Goal: Communication & Community: Ask a question

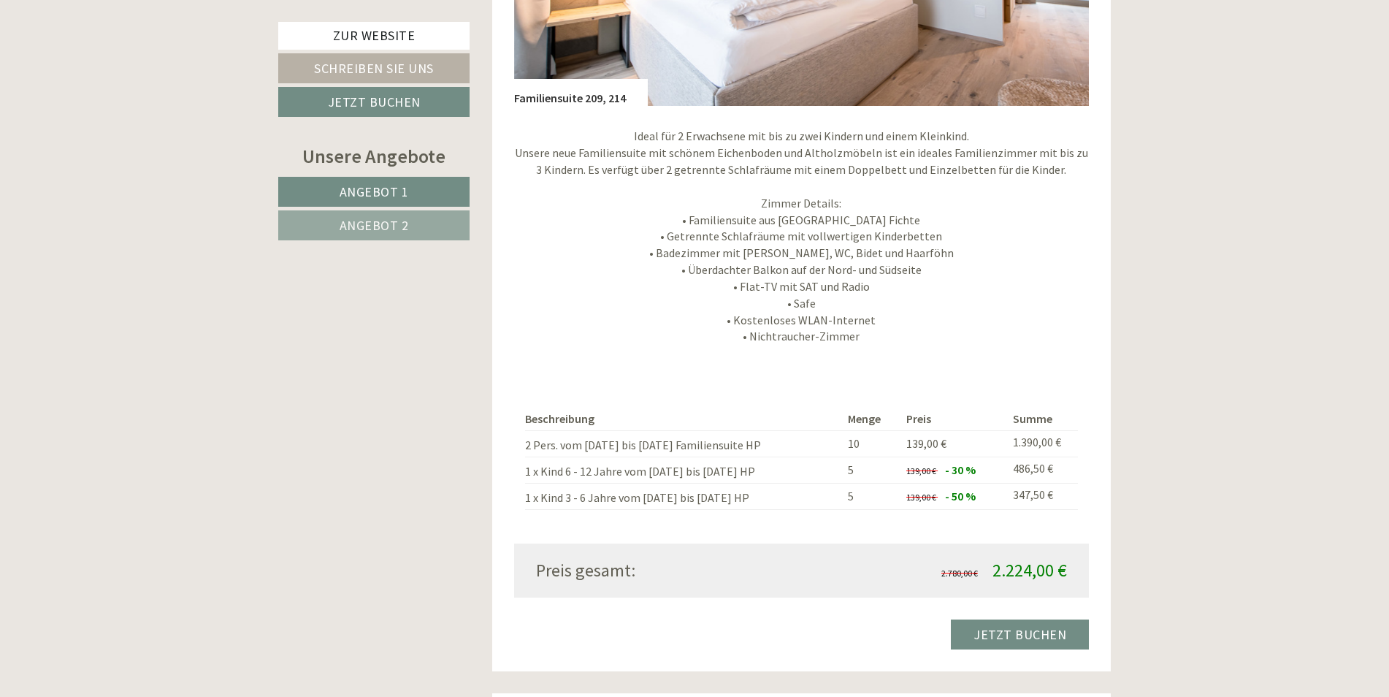
scroll to position [1387, 0]
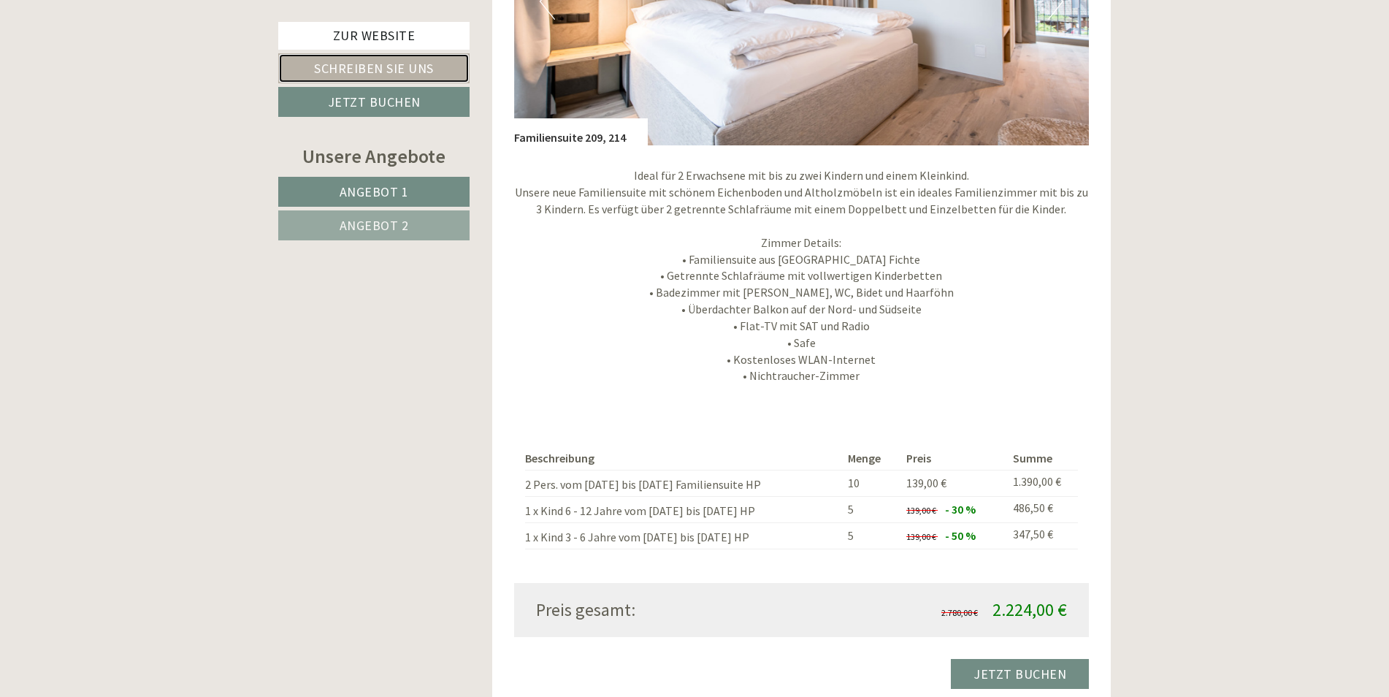
click at [361, 67] on link "Schreiben Sie uns" at bounding box center [373, 68] width 191 height 30
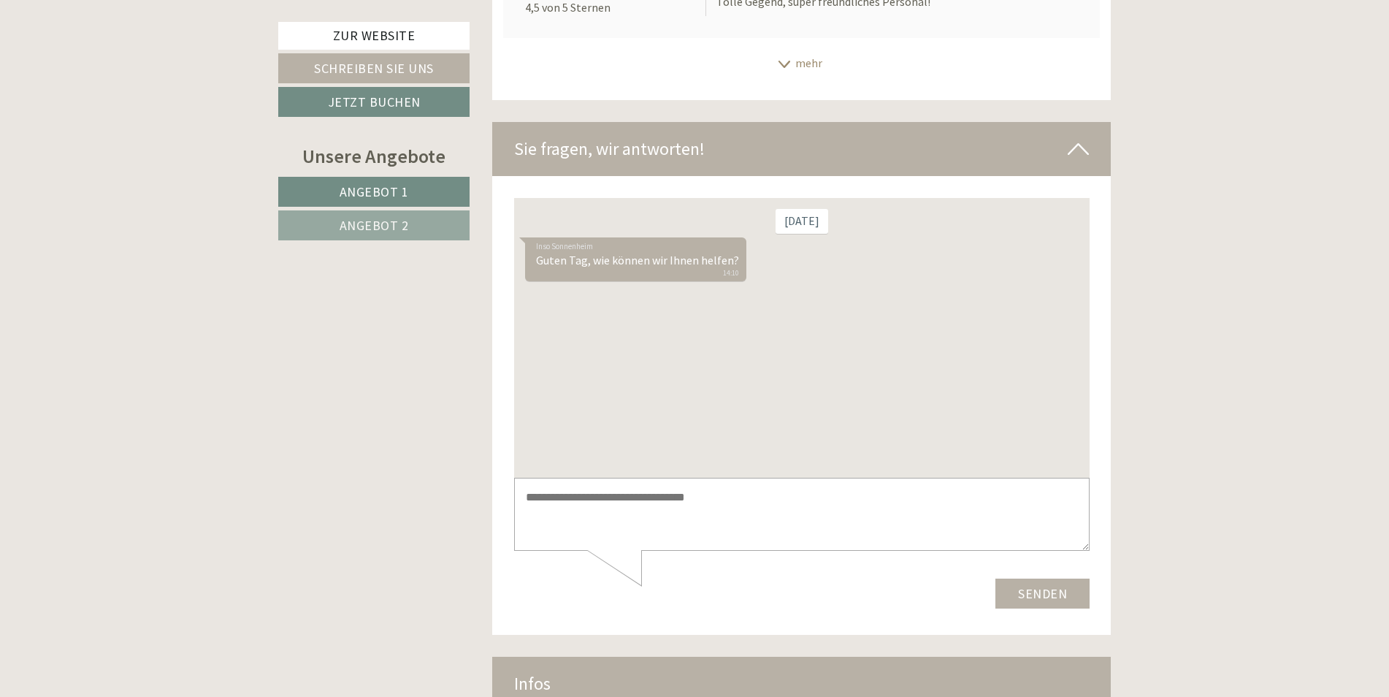
scroll to position [10106, 0]
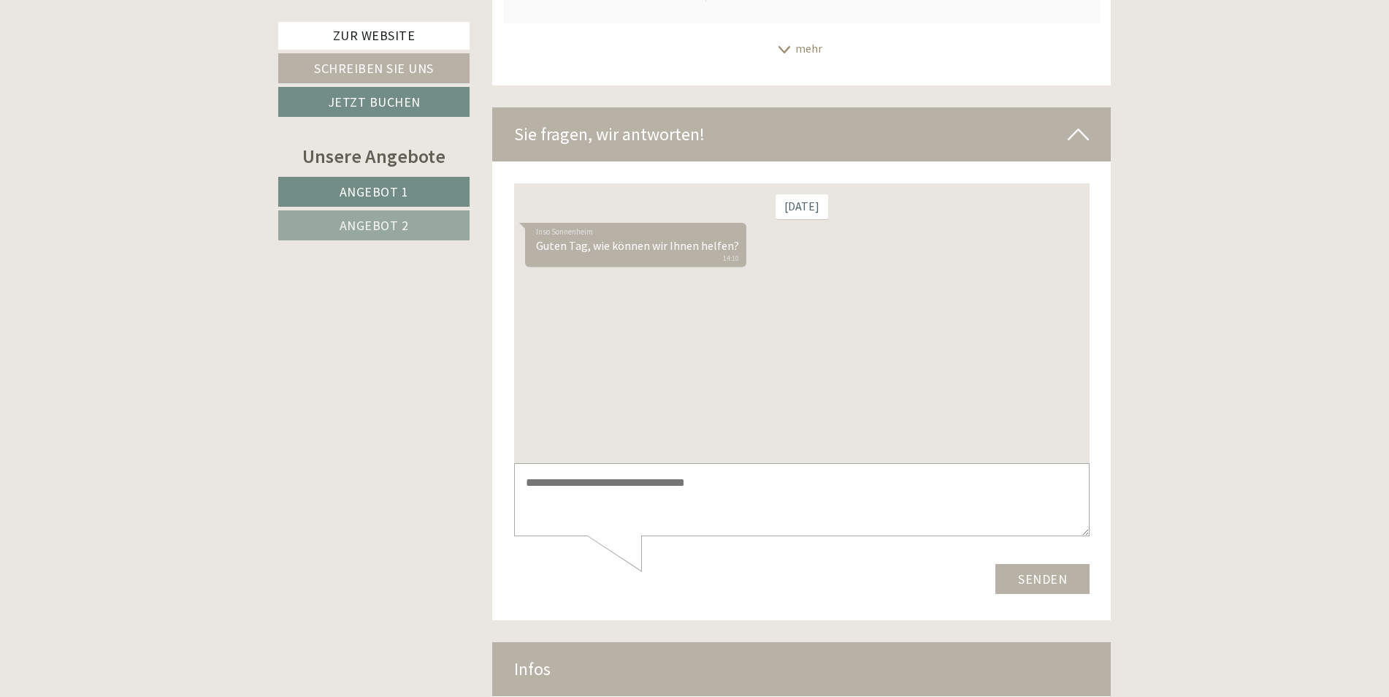
click at [553, 491] on textarea at bounding box center [800, 500] width 575 height 74
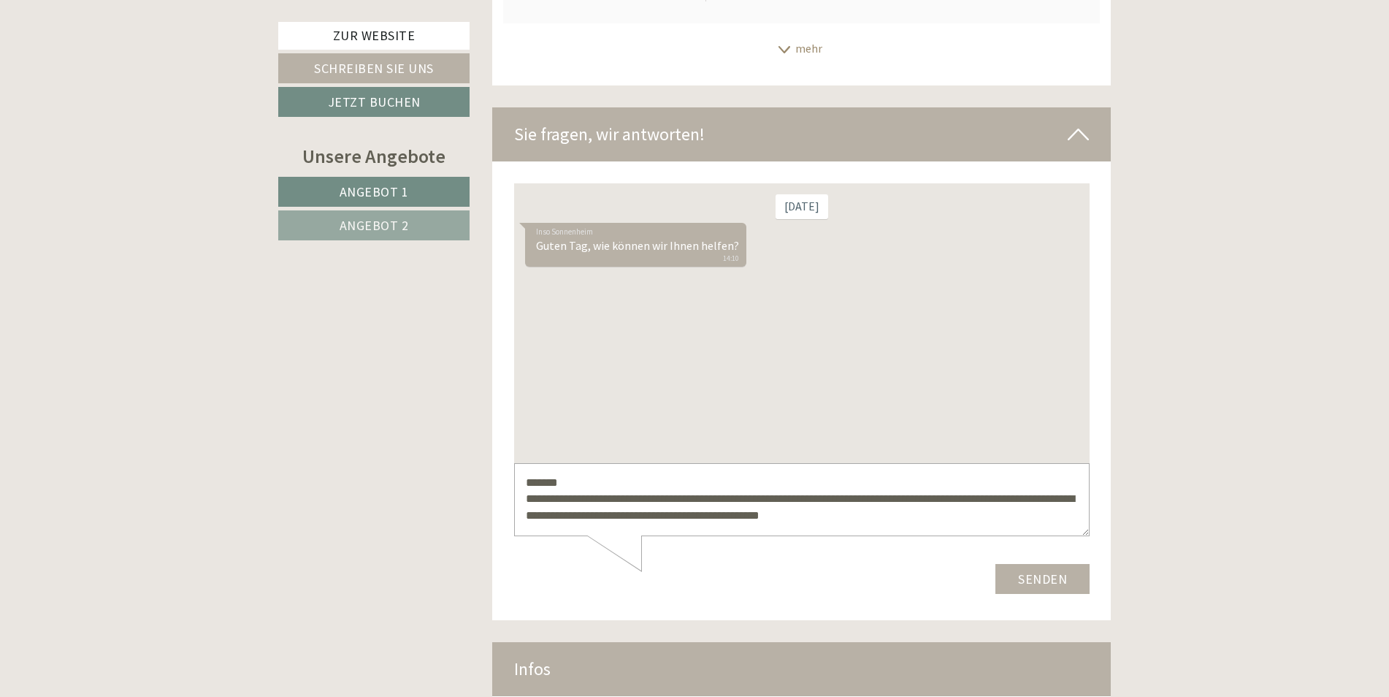
scroll to position [5, 0]
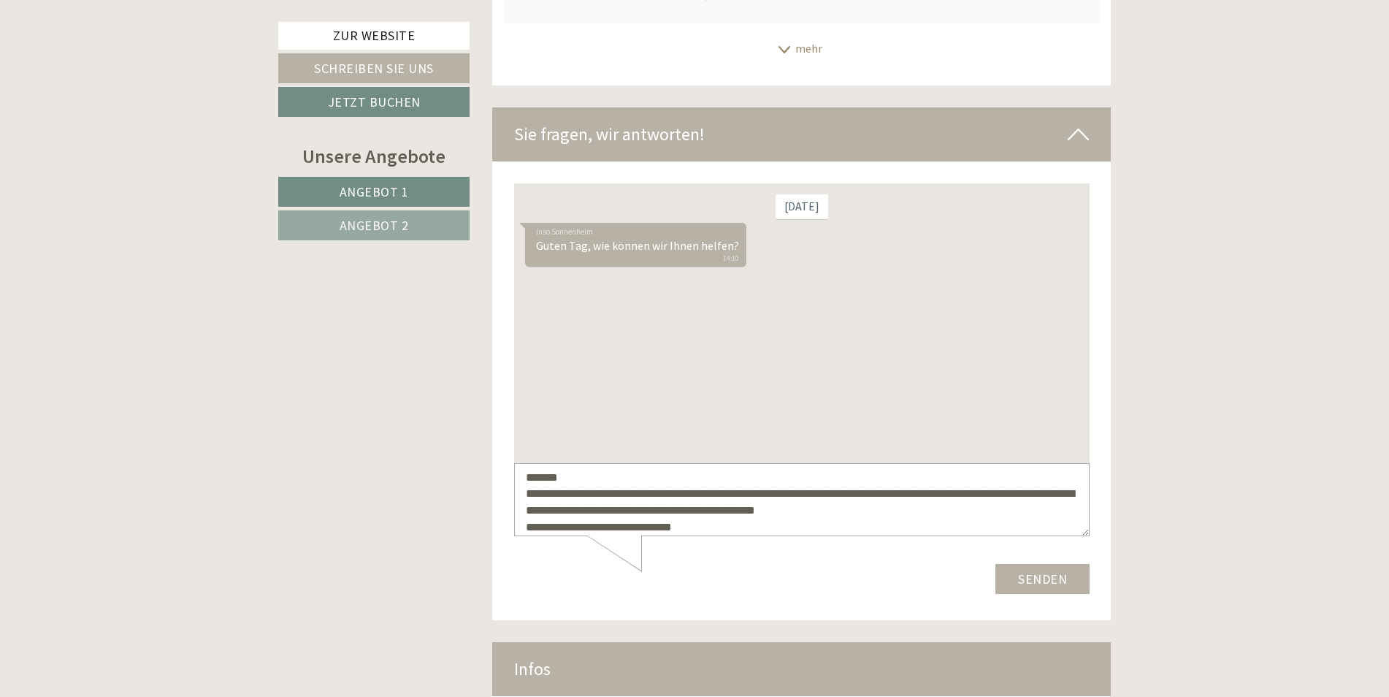
click at [886, 505] on textarea "**********" at bounding box center [800, 500] width 575 height 74
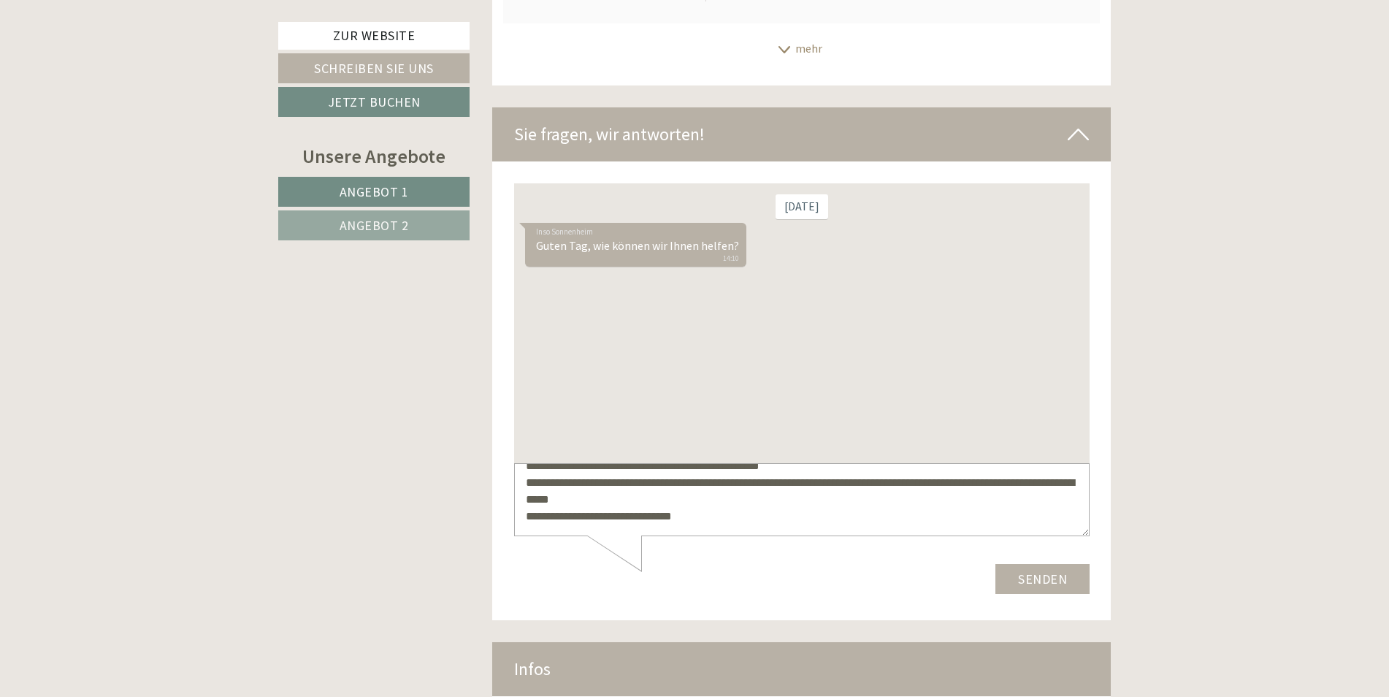
click at [699, 509] on textarea "**********" at bounding box center [800, 500] width 575 height 74
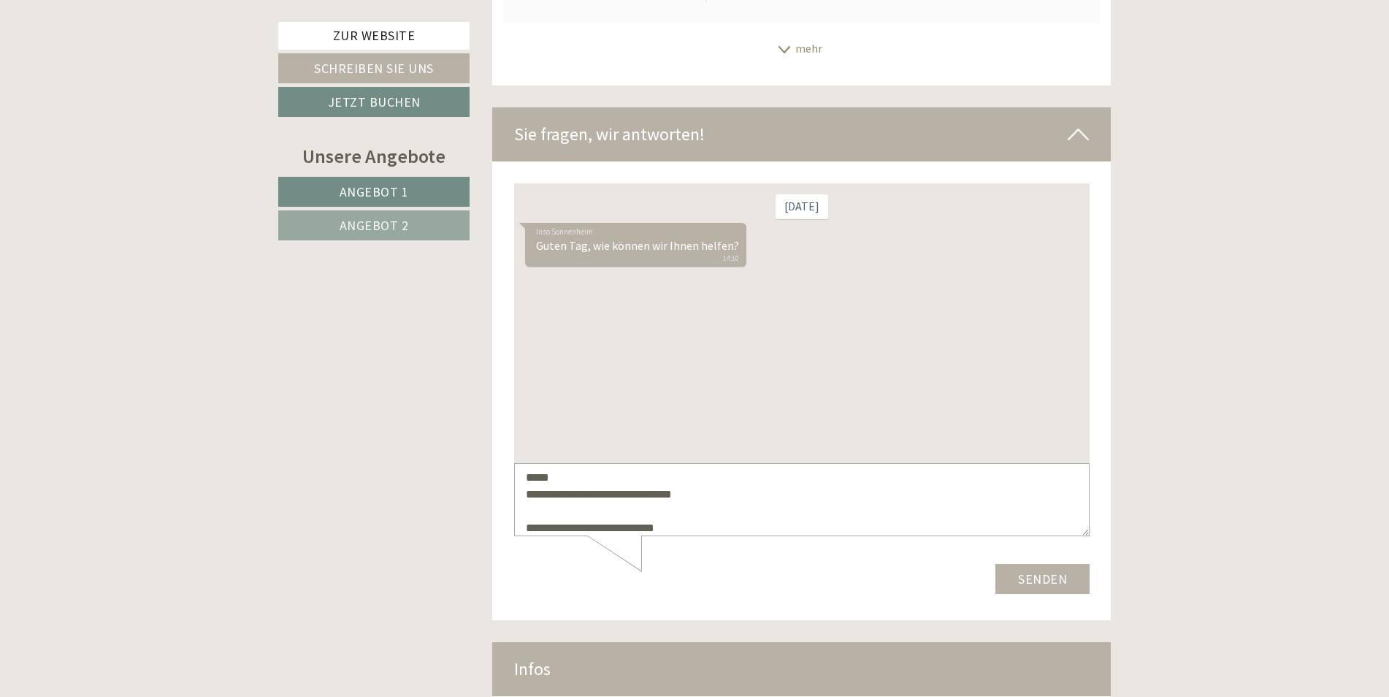
type textarea "**********"
click at [1051, 581] on button "Senden" at bounding box center [1041, 579] width 94 height 30
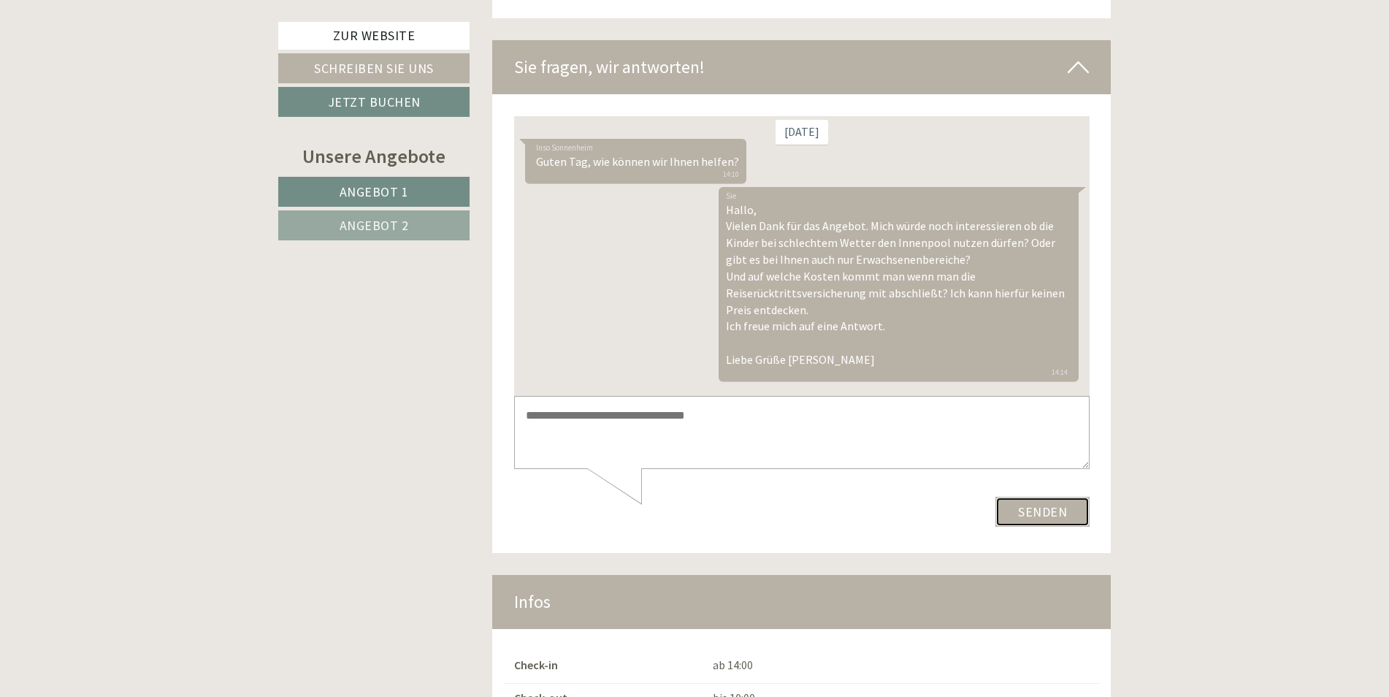
scroll to position [10325, 0]
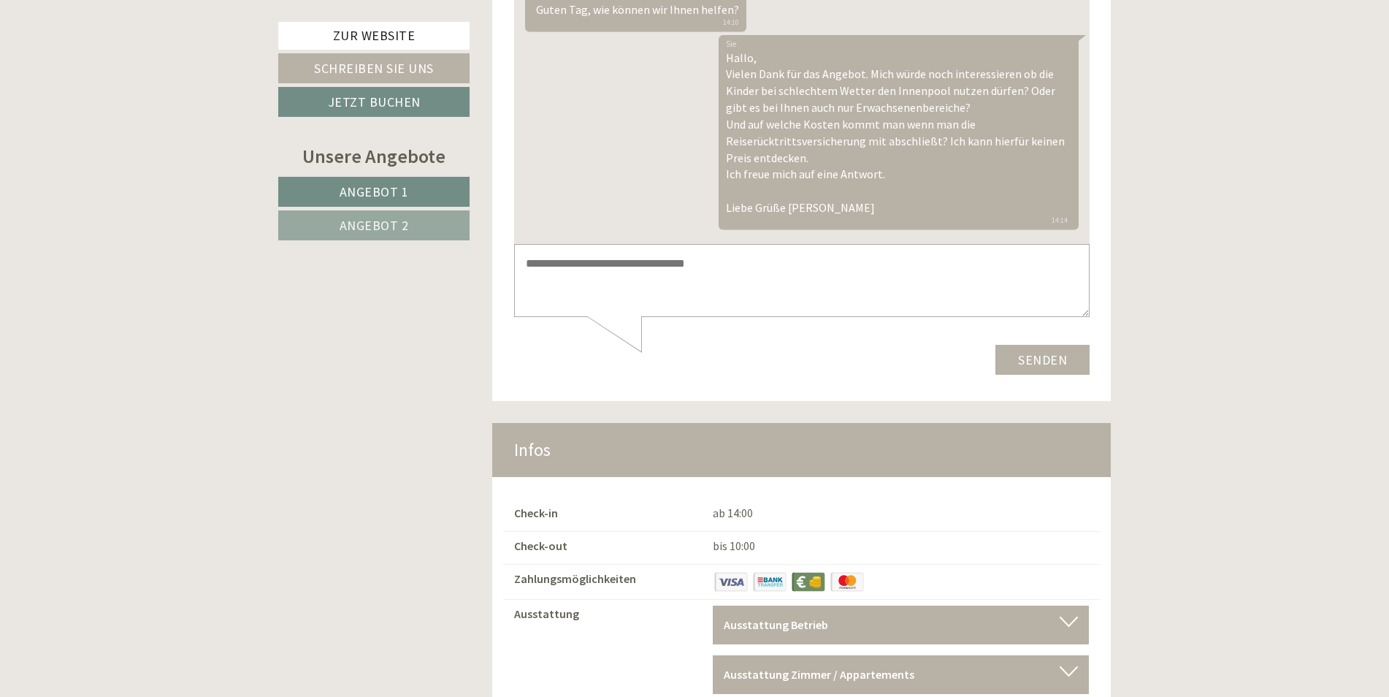
click at [771, 667] on b "Ausstattung Zimmer / Appartements" at bounding box center [819, 674] width 191 height 15
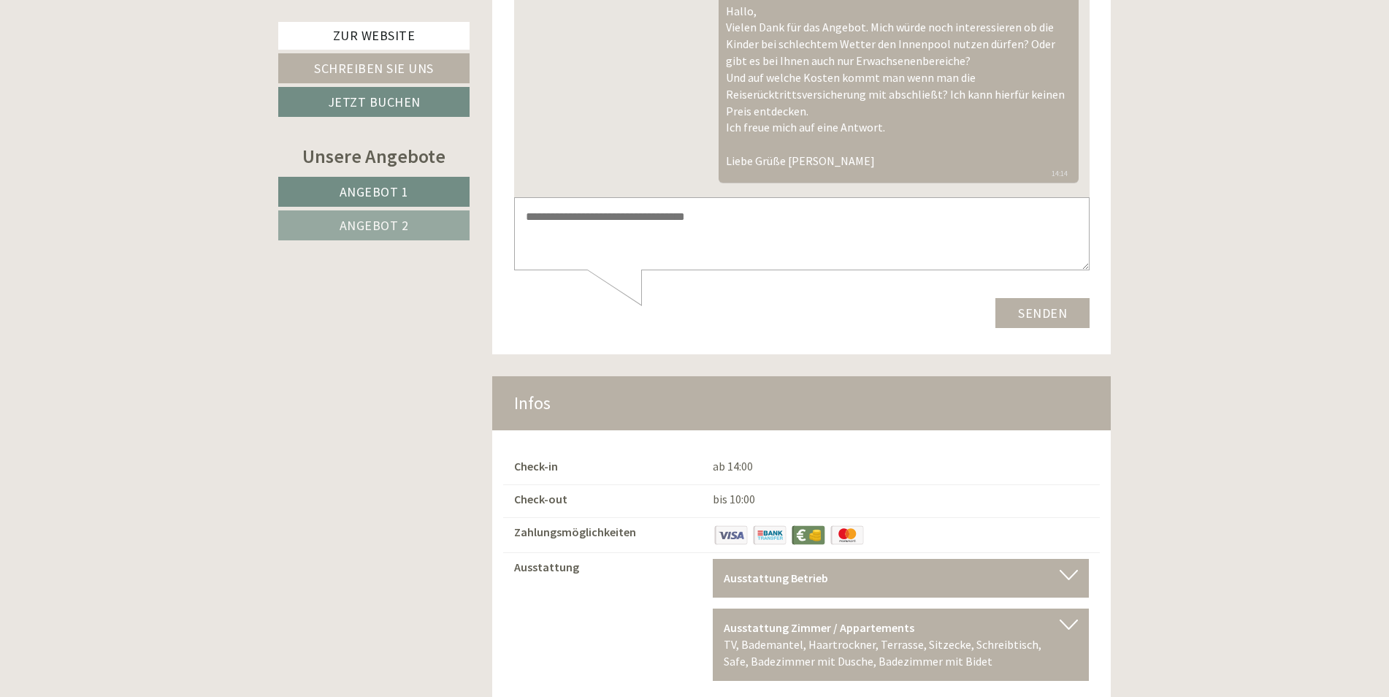
scroll to position [10471, 0]
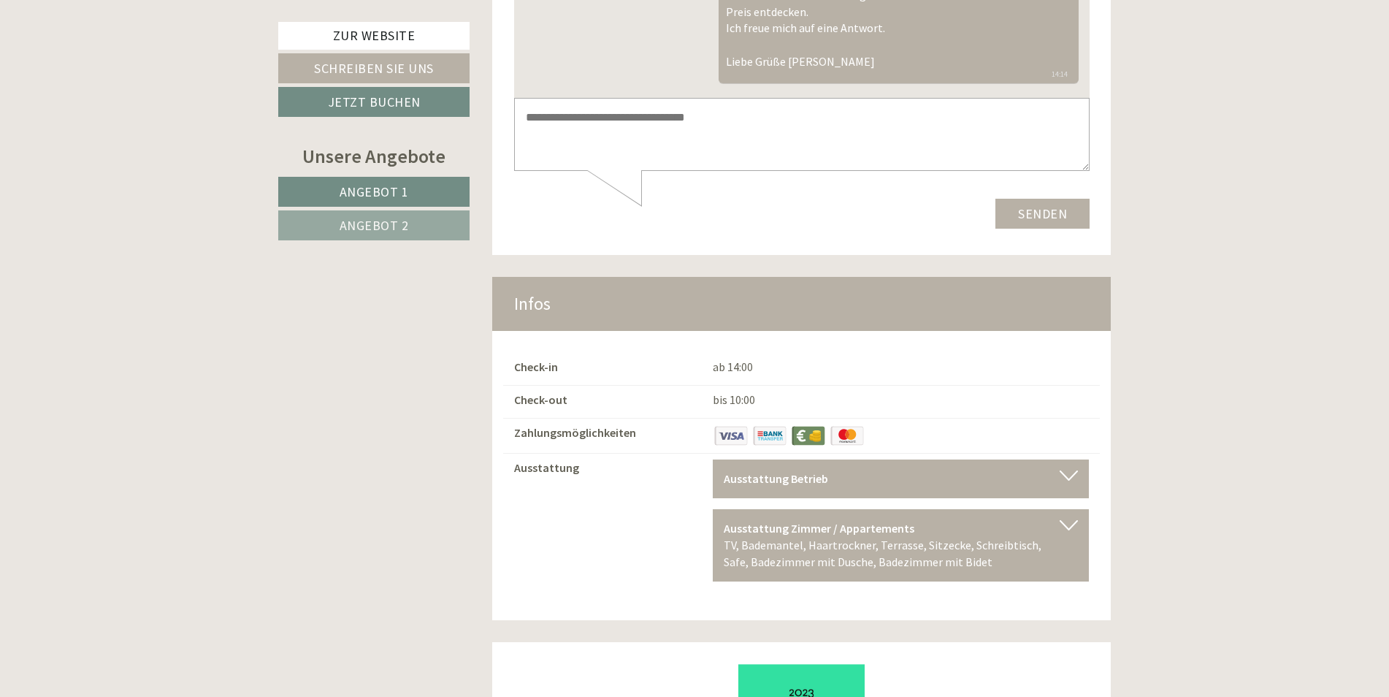
click at [1066, 470] on div at bounding box center [1068, 475] width 18 height 10
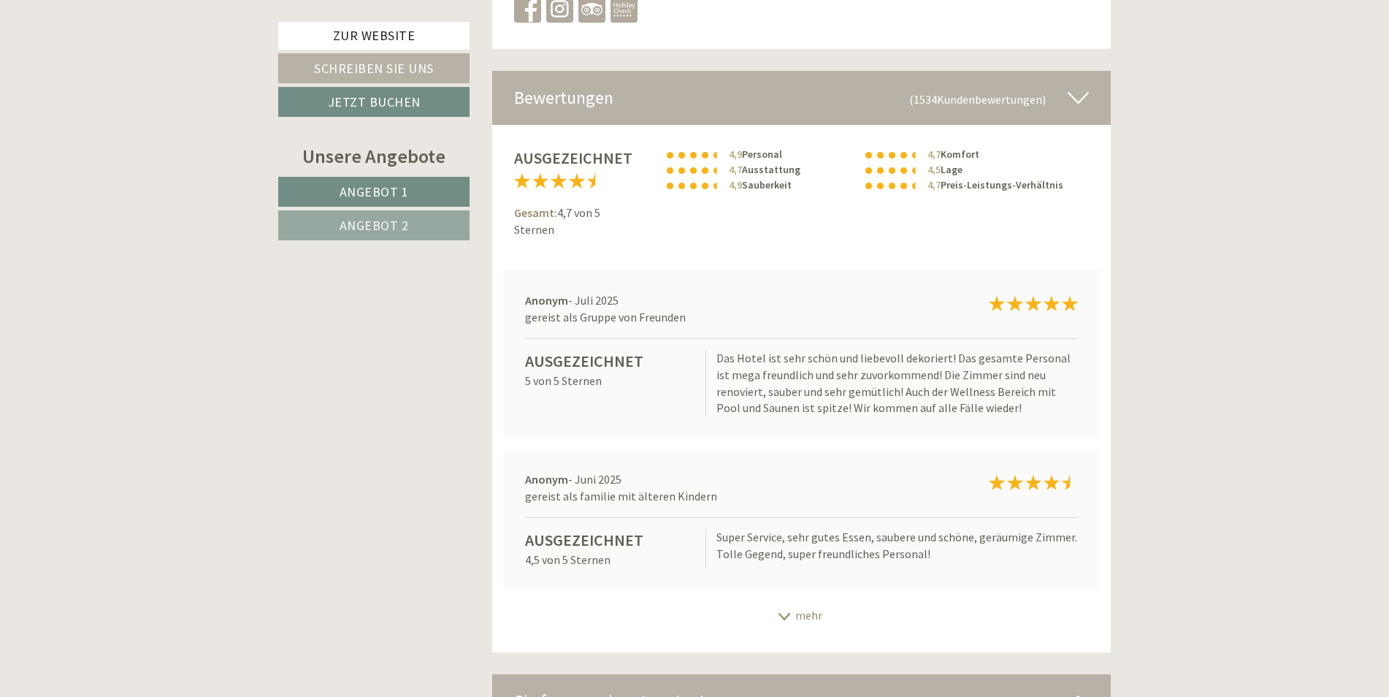
scroll to position [16, 0]
click at [795, 601] on div "mehr" at bounding box center [801, 615] width 619 height 28
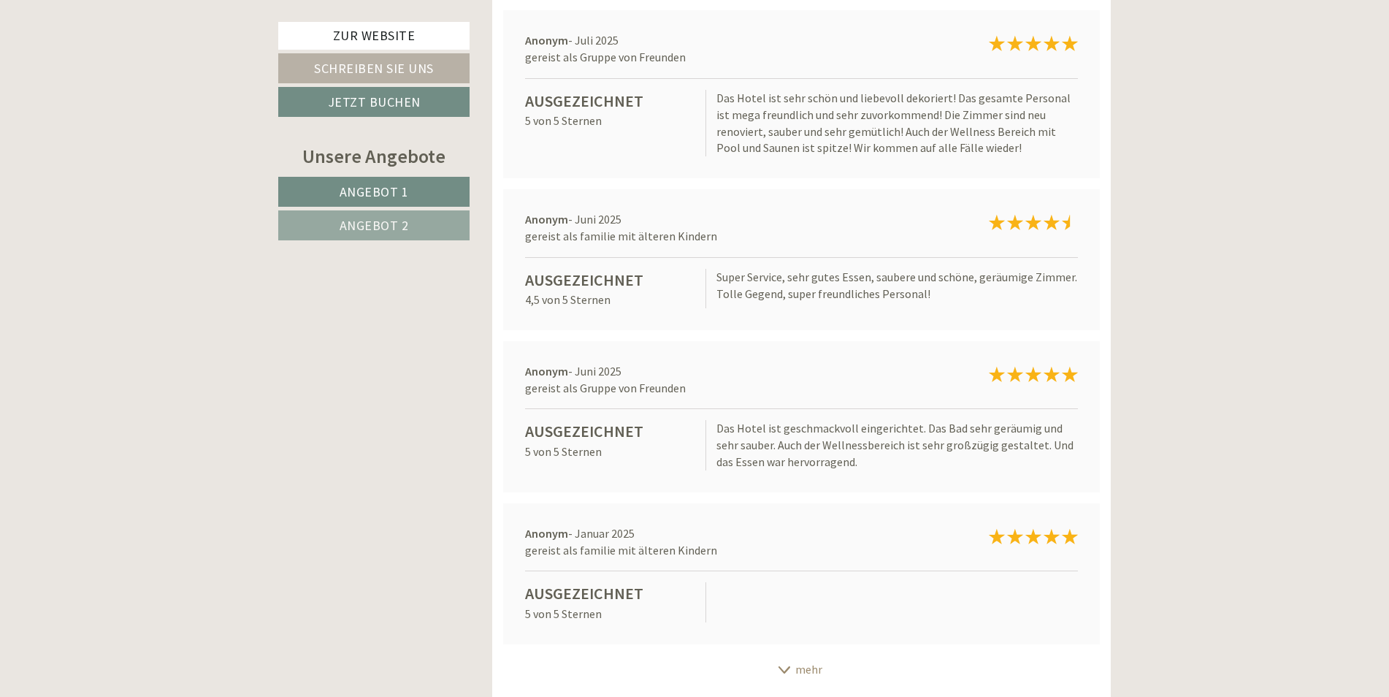
scroll to position [9831, 0]
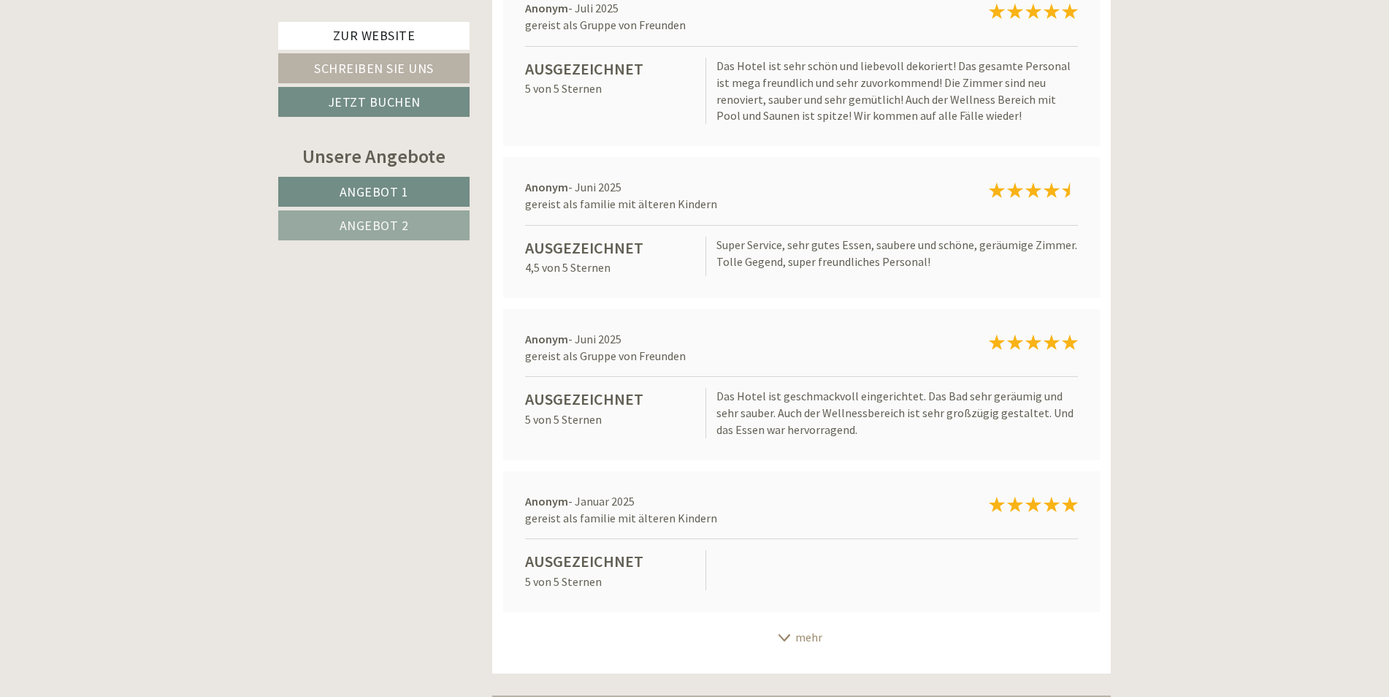
click at [782, 634] on icon at bounding box center [784, 637] width 15 height 7
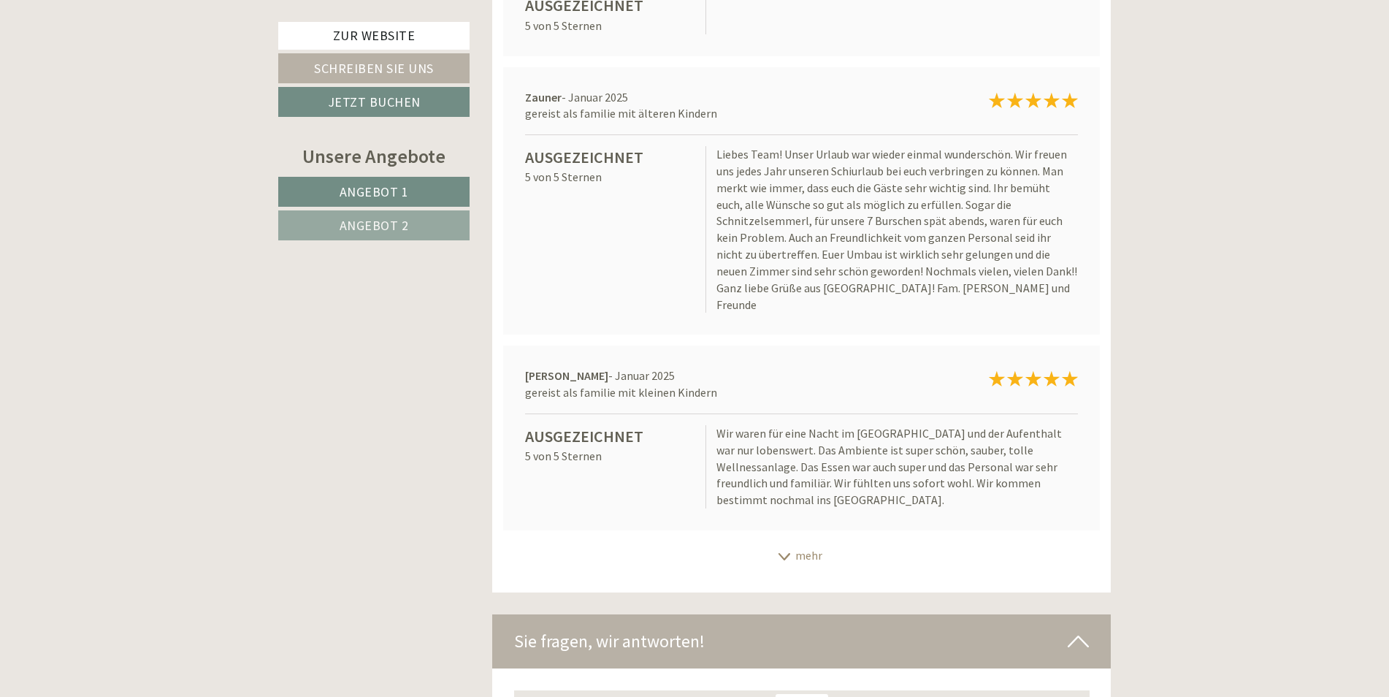
scroll to position [10415, 0]
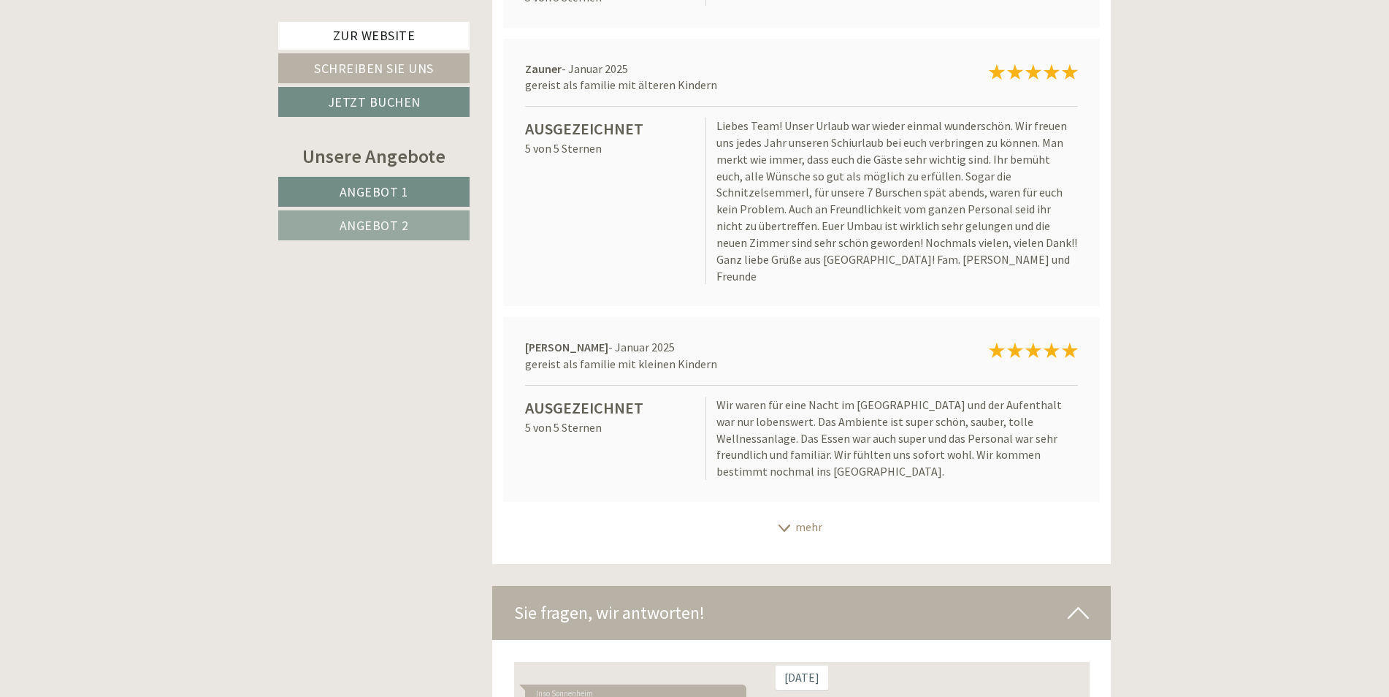
click at [800, 513] on div "mehr" at bounding box center [801, 527] width 619 height 28
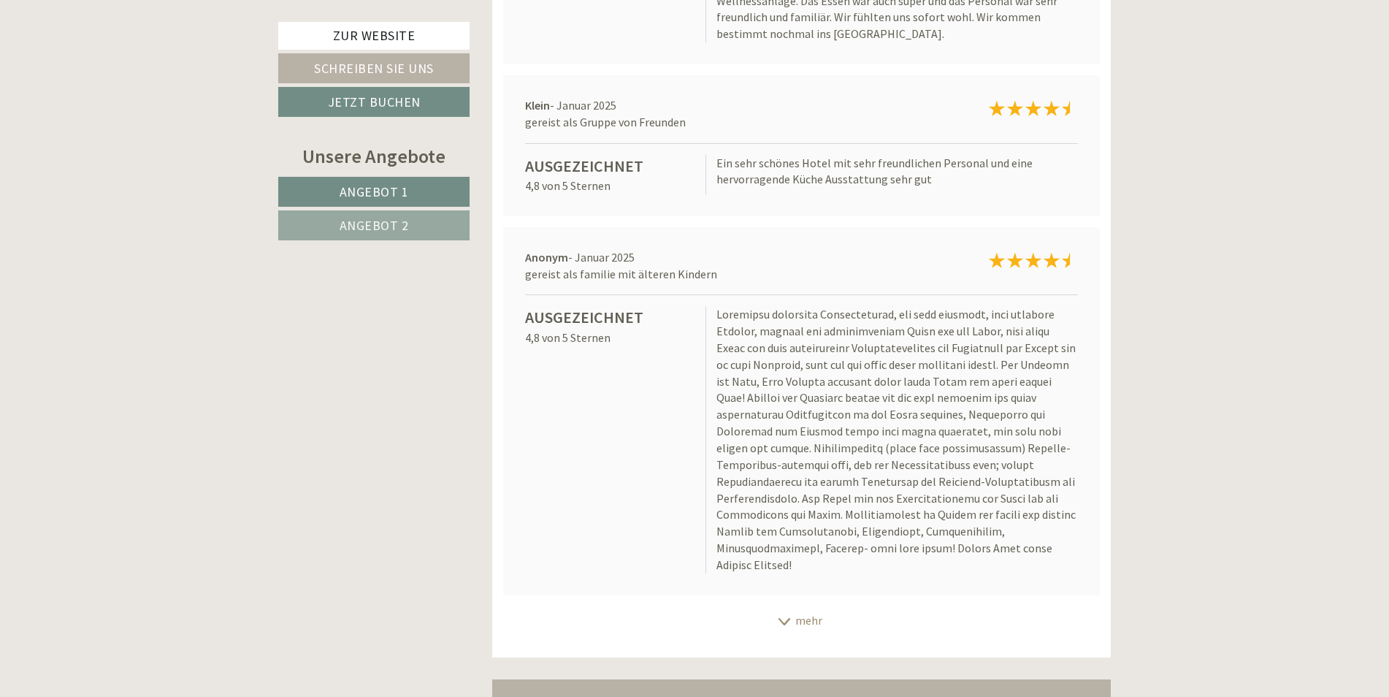
scroll to position [10854, 0]
click at [794, 605] on div "mehr" at bounding box center [801, 619] width 619 height 28
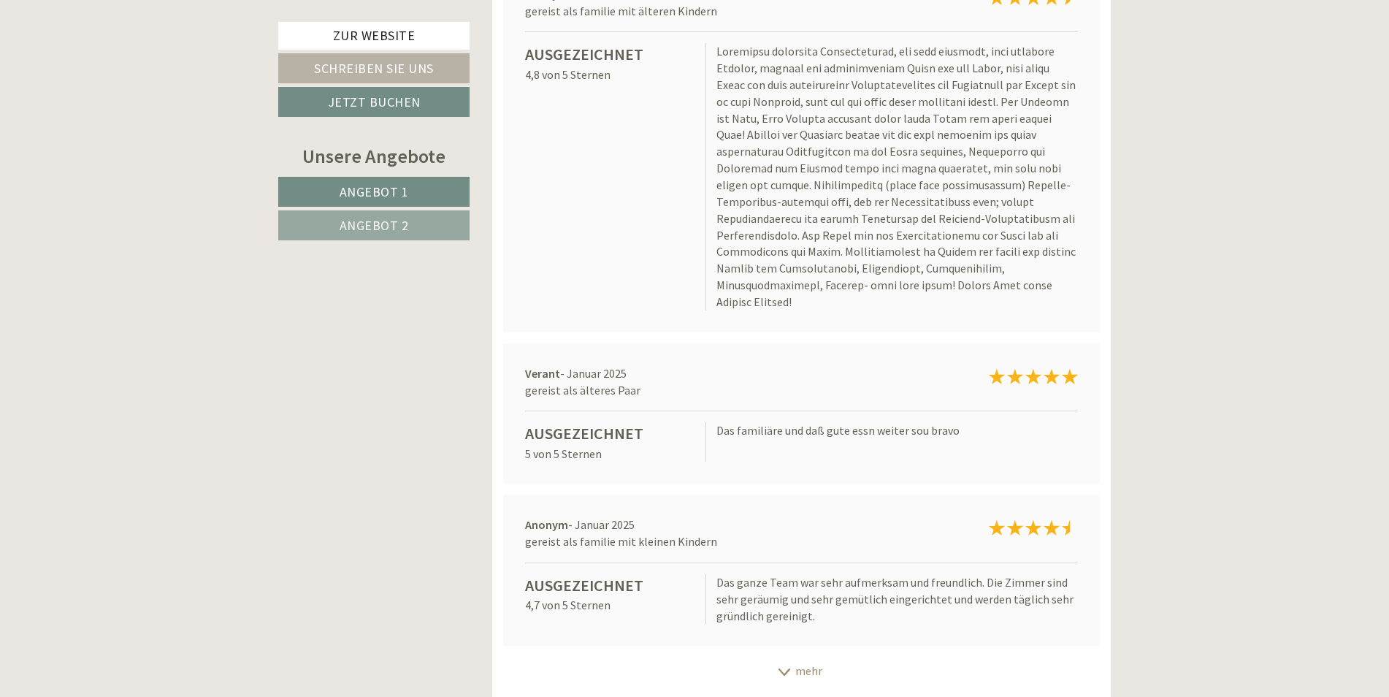
scroll to position [11146, 0]
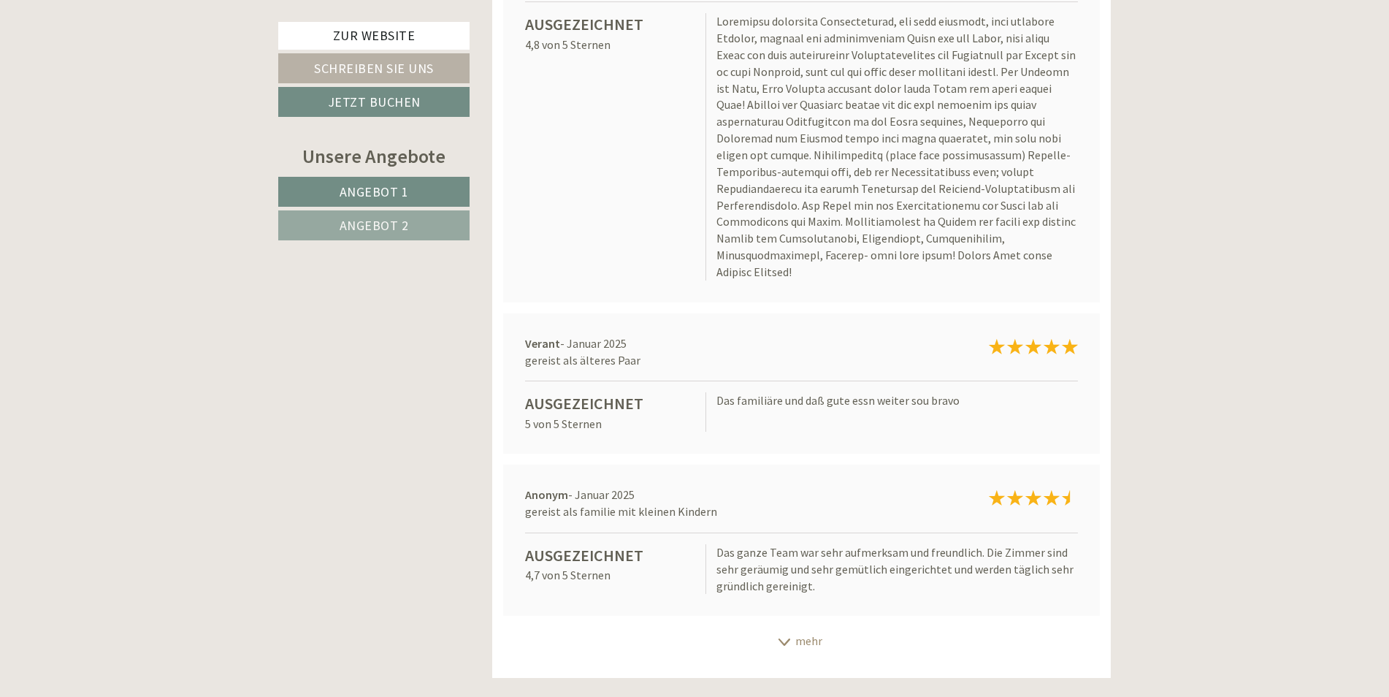
click at [802, 626] on div "mehr" at bounding box center [801, 640] width 619 height 28
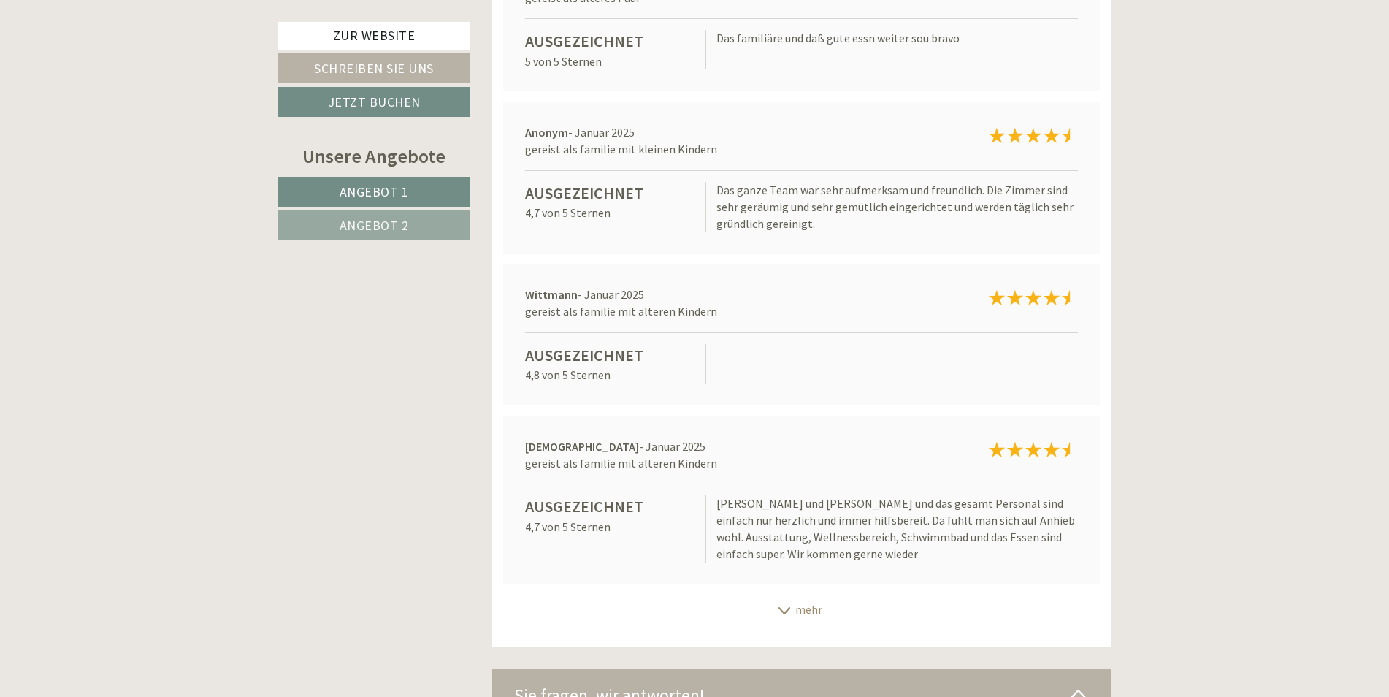
scroll to position [11730, 0]
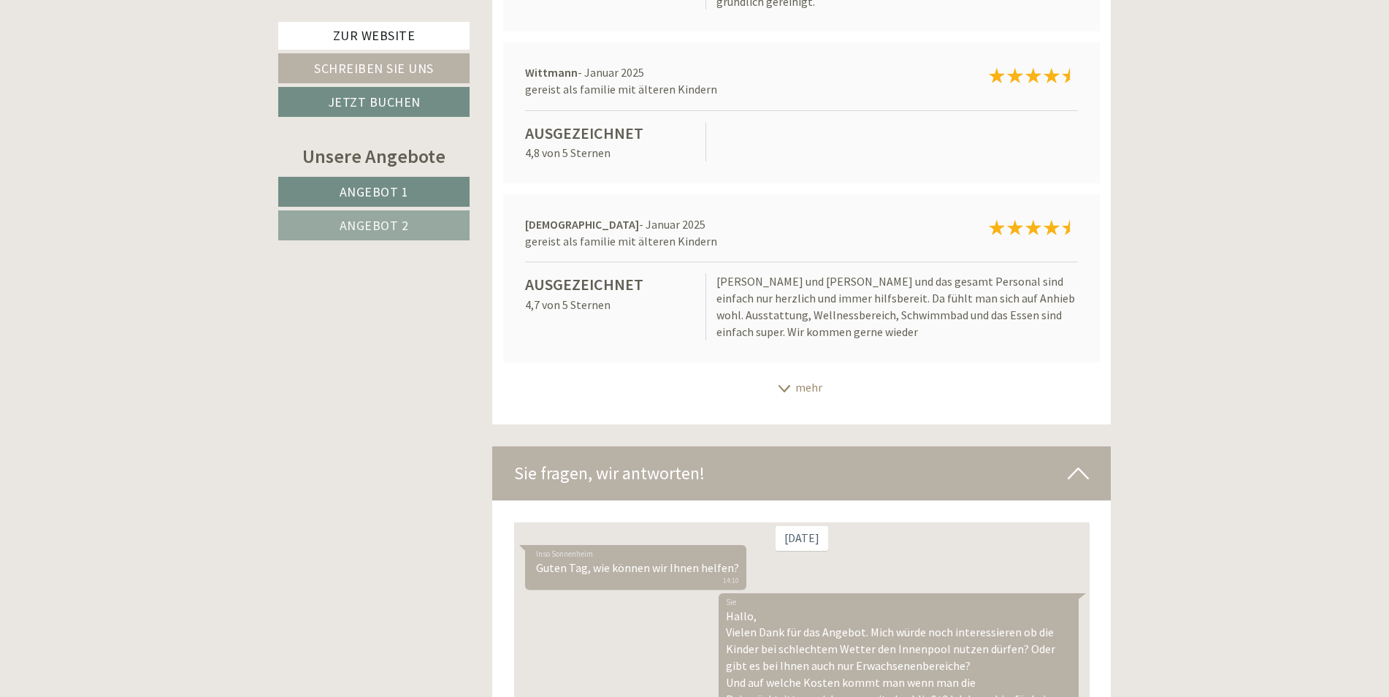
click at [809, 373] on div "mehr" at bounding box center [801, 387] width 619 height 28
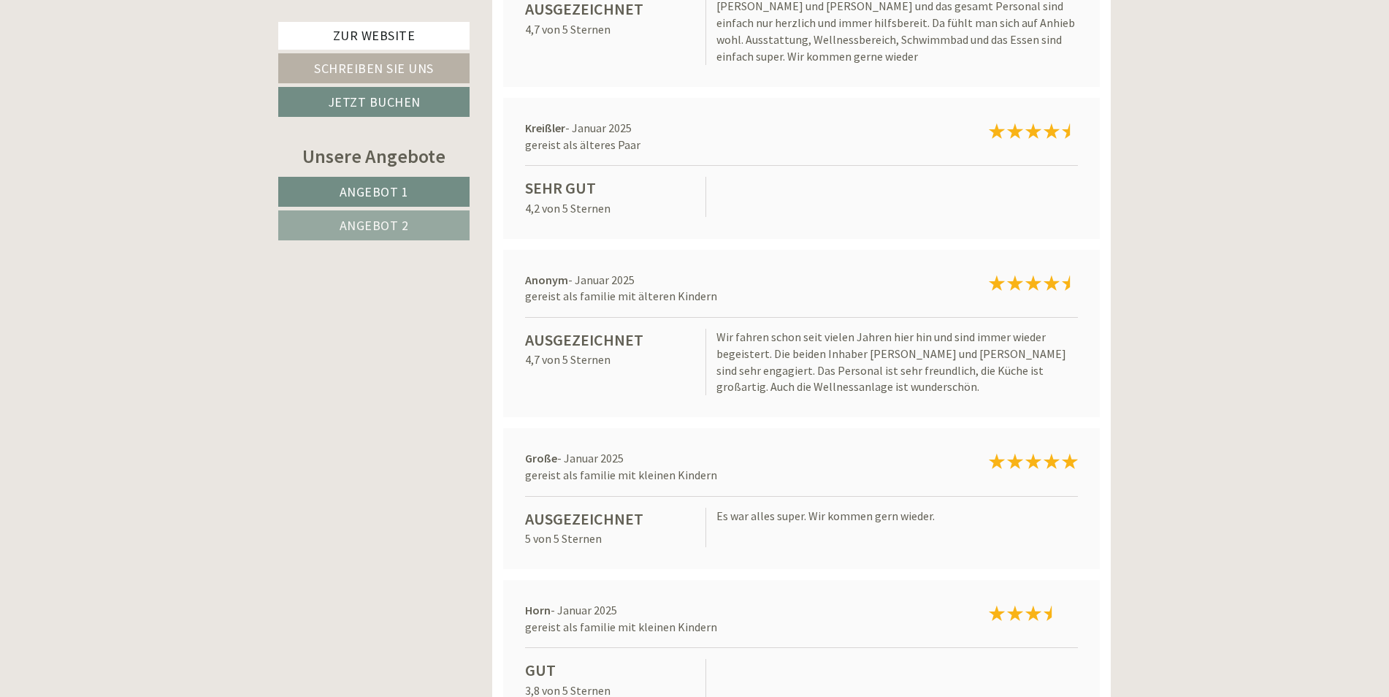
scroll to position [12022, 0]
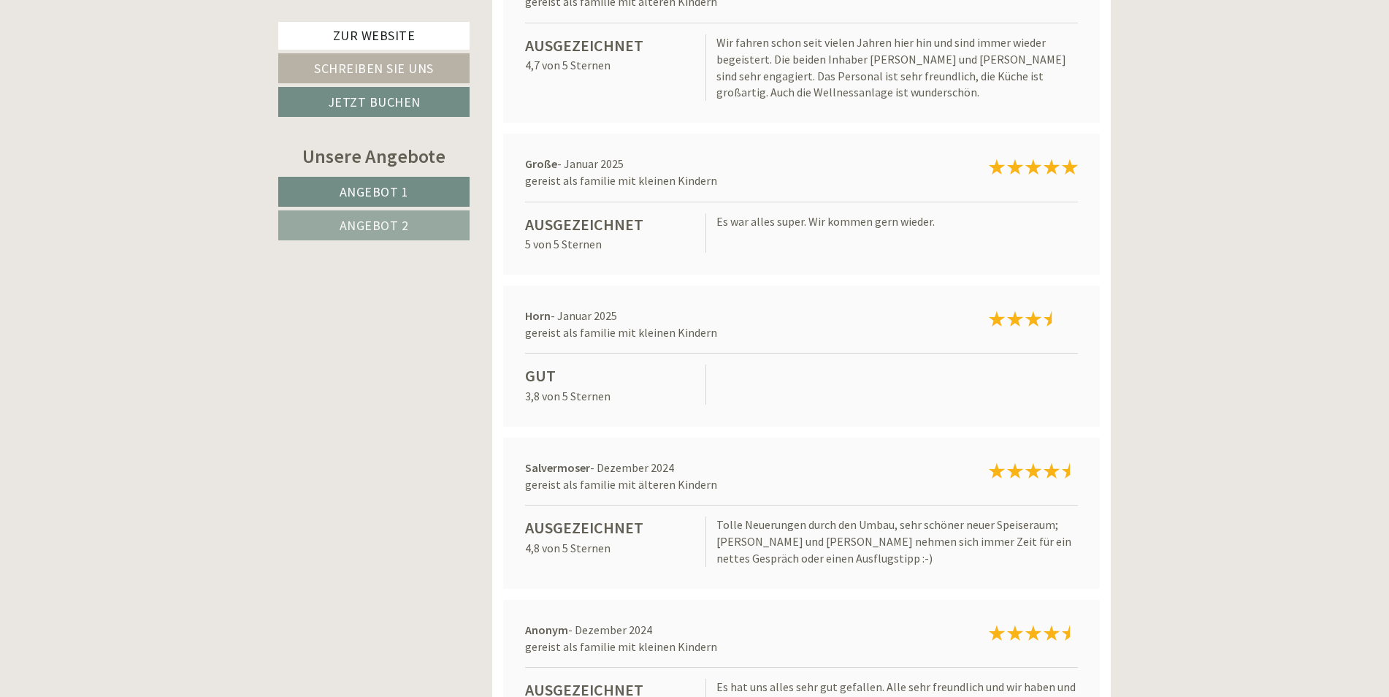
scroll to position [12314, 0]
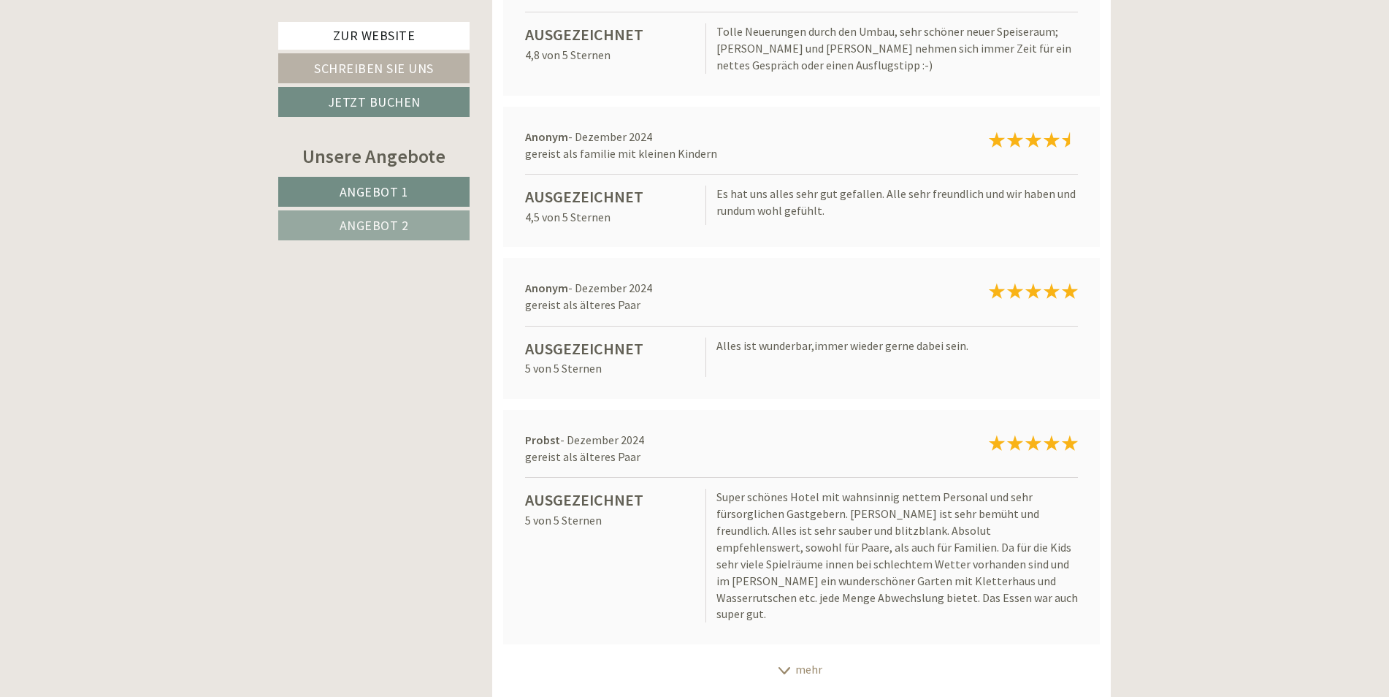
scroll to position [12825, 0]
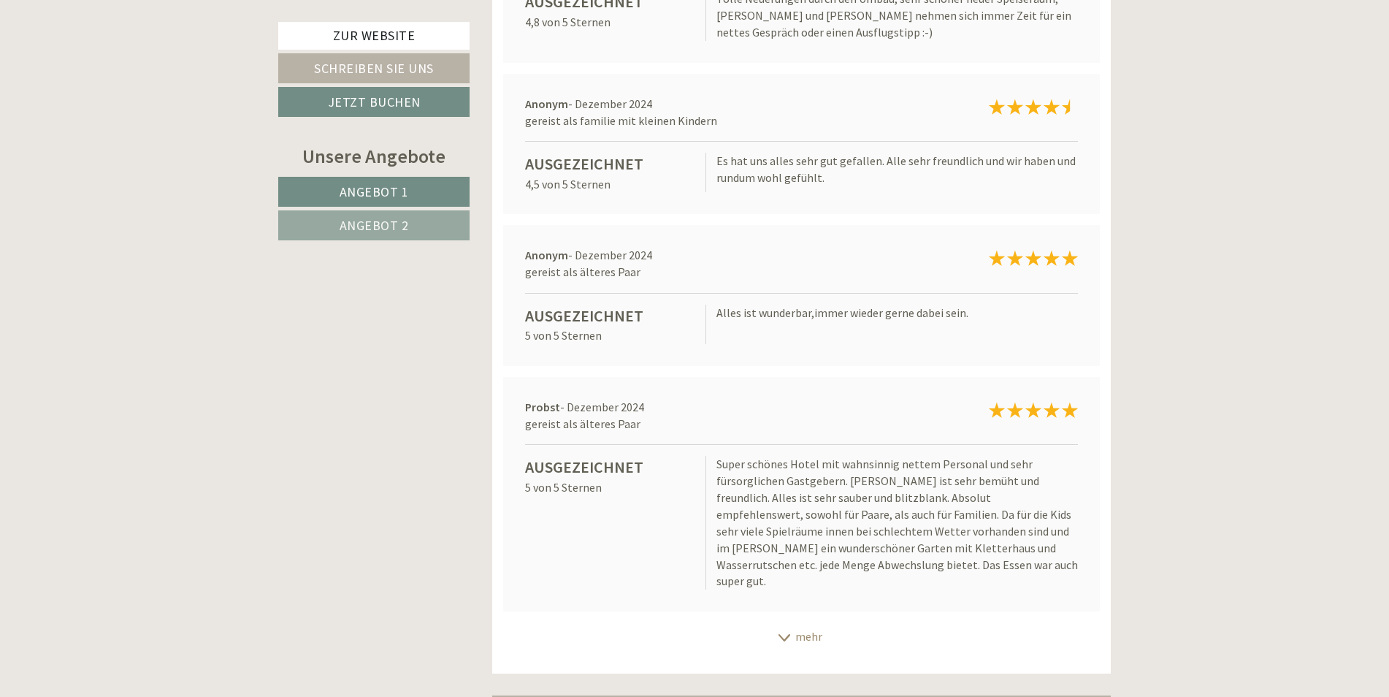
click at [807, 622] on div "mehr" at bounding box center [801, 636] width 619 height 28
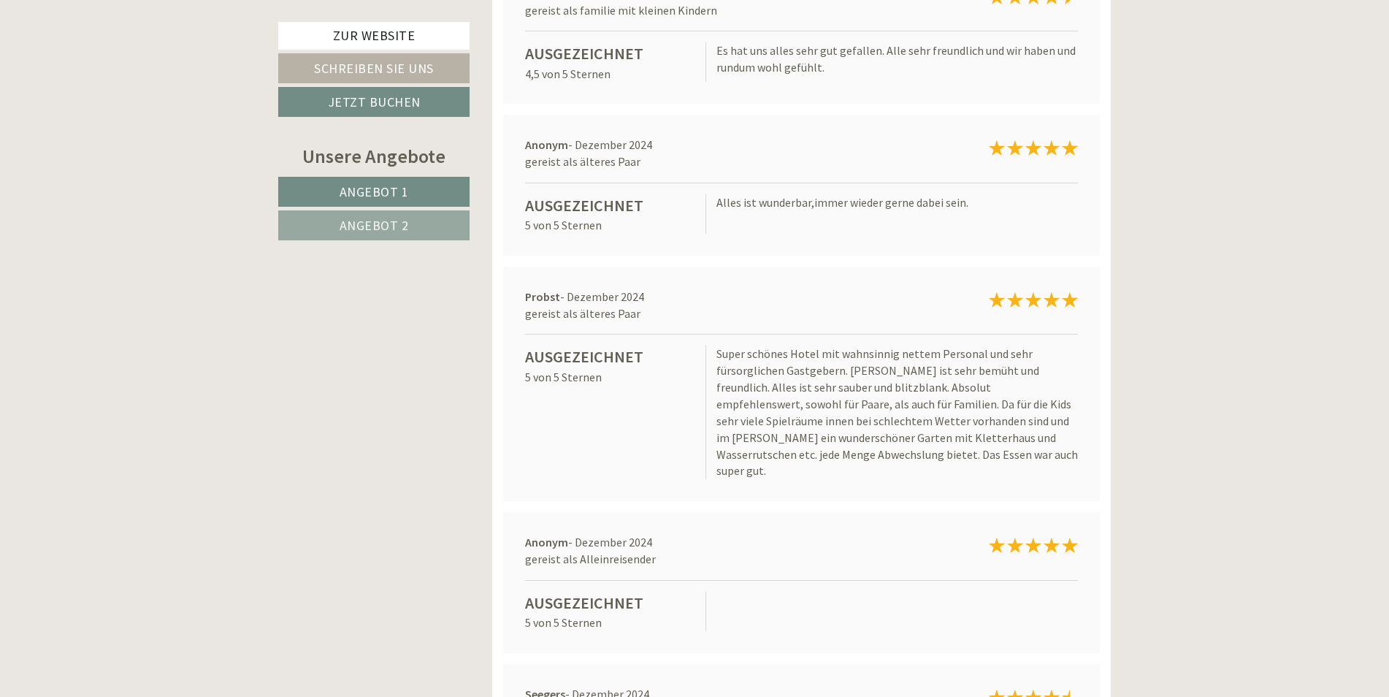
scroll to position [13190, 0]
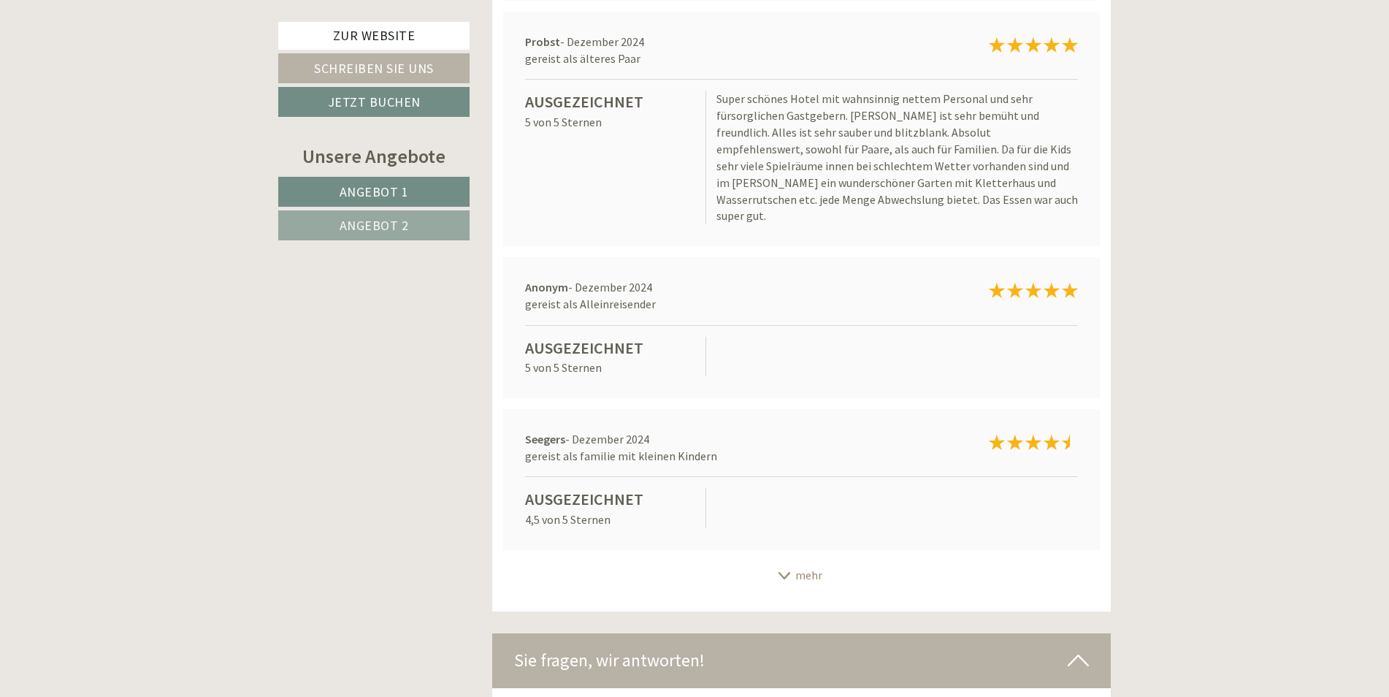
click at [802, 561] on div "mehr" at bounding box center [801, 575] width 619 height 28
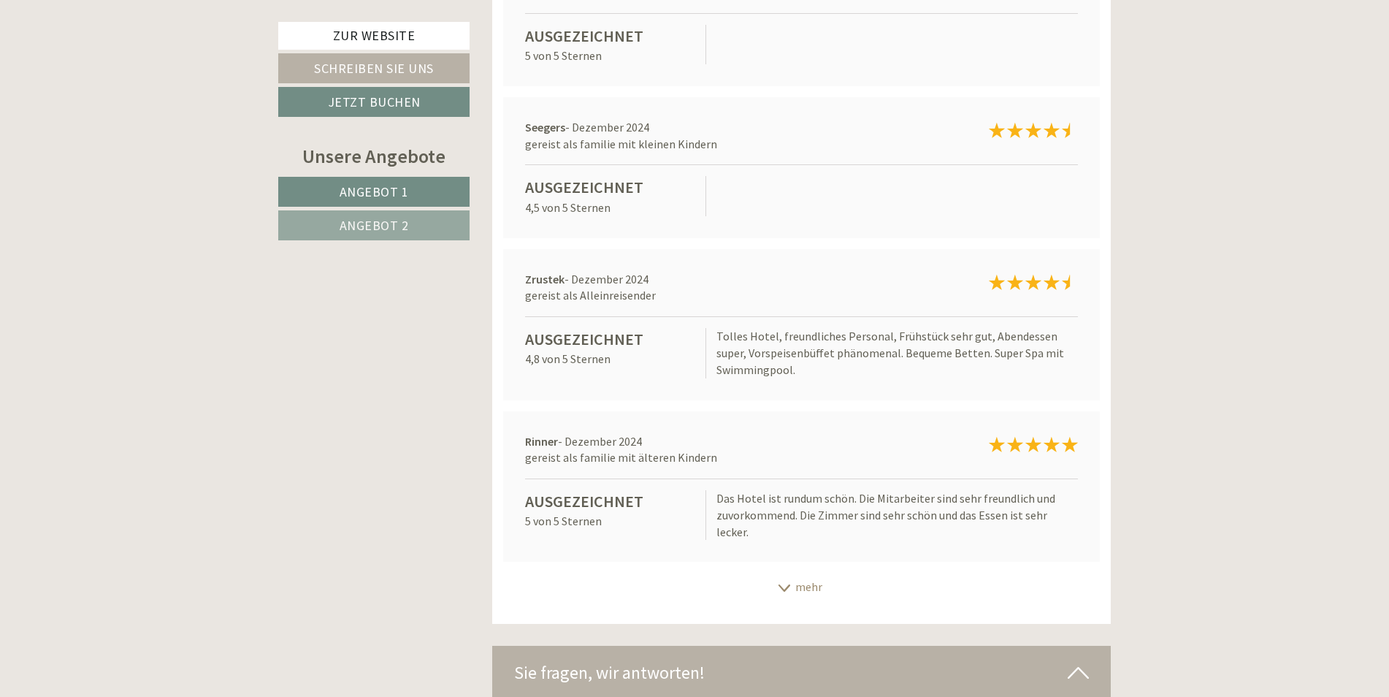
scroll to position [13555, 0]
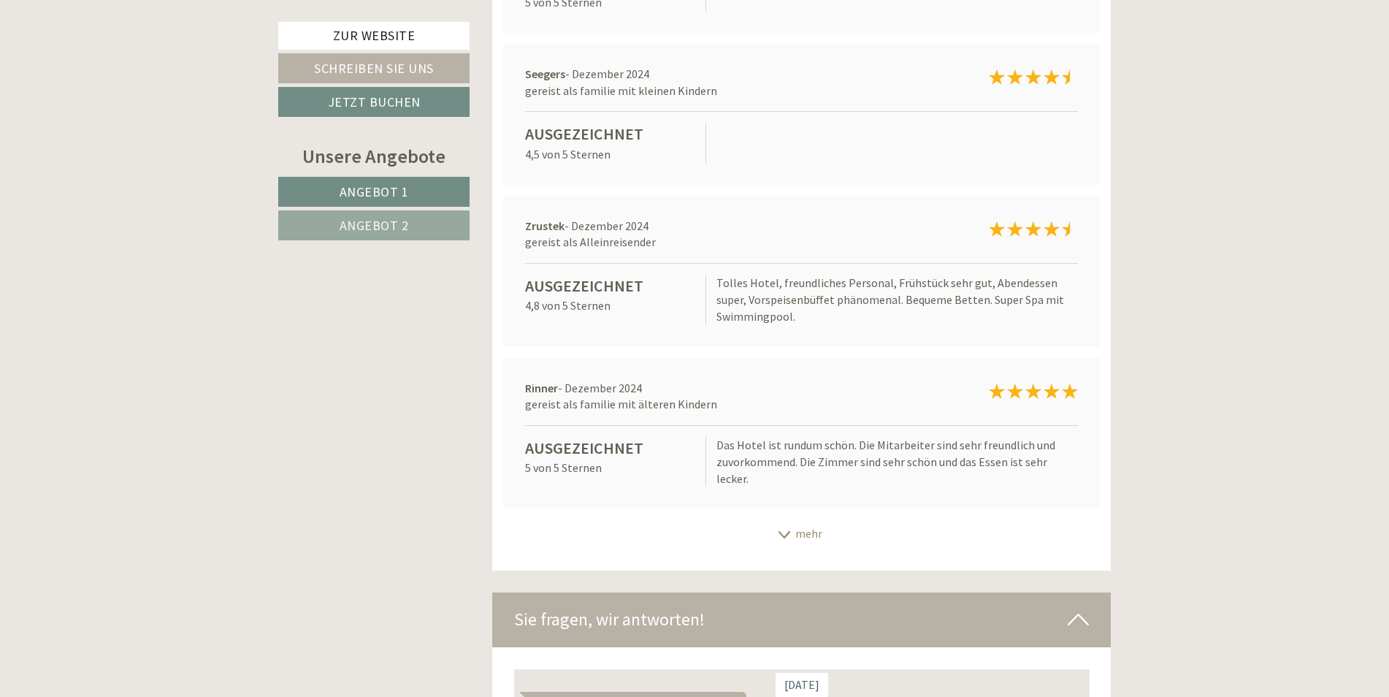
click at [780, 531] on icon at bounding box center [784, 534] width 15 height 7
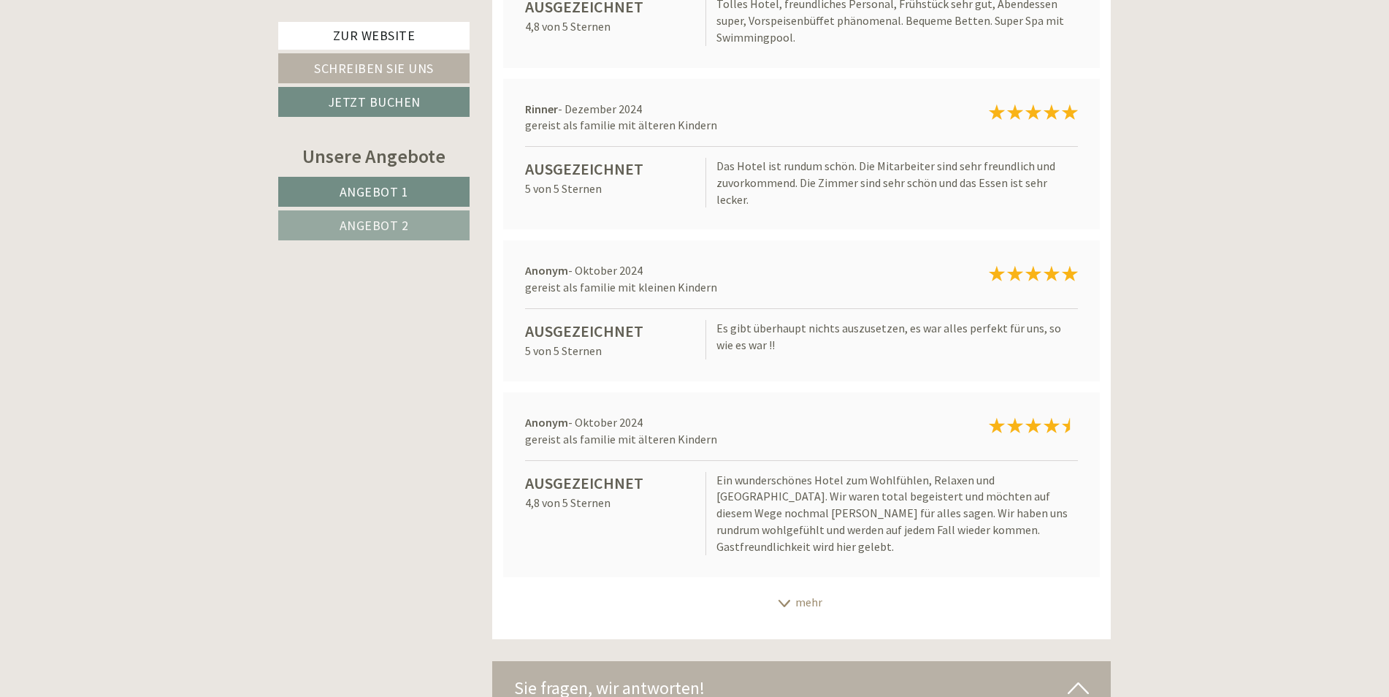
scroll to position [13847, 0]
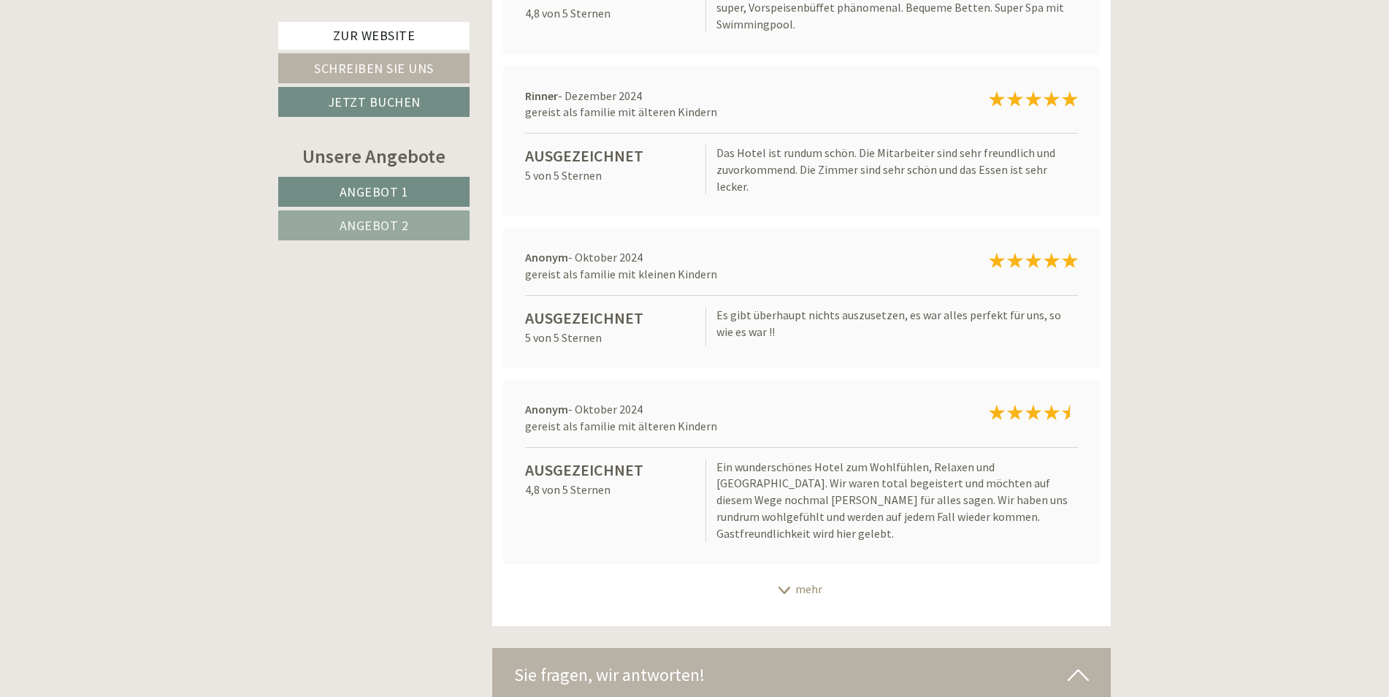
click at [804, 575] on div "mehr" at bounding box center [801, 589] width 619 height 28
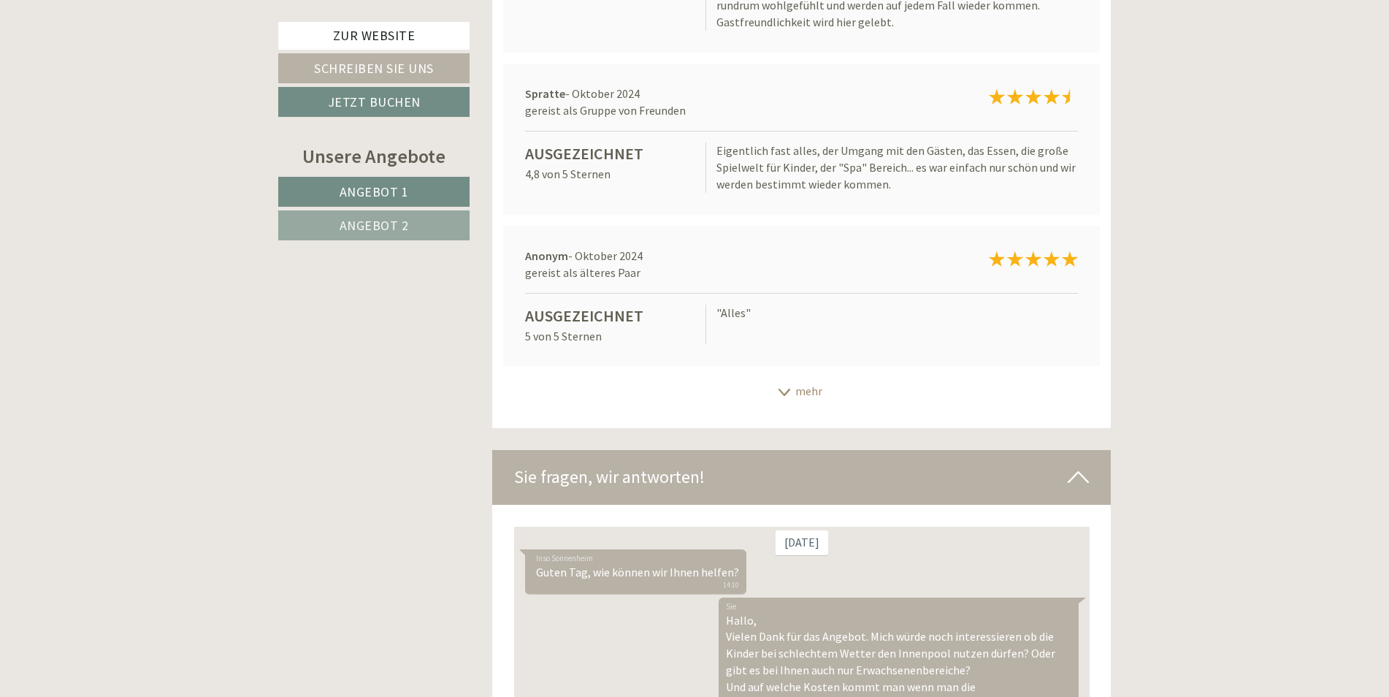
scroll to position [14723, 0]
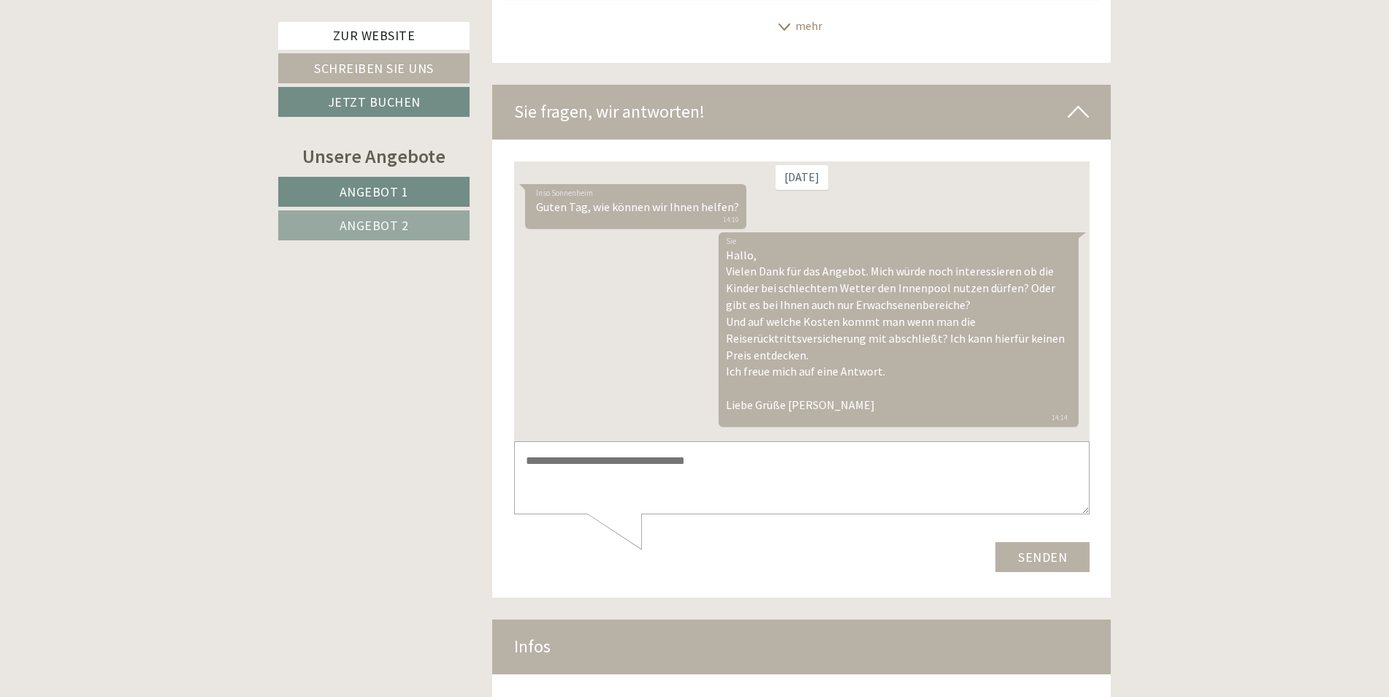
click at [658, 484] on textarea at bounding box center [800, 477] width 575 height 74
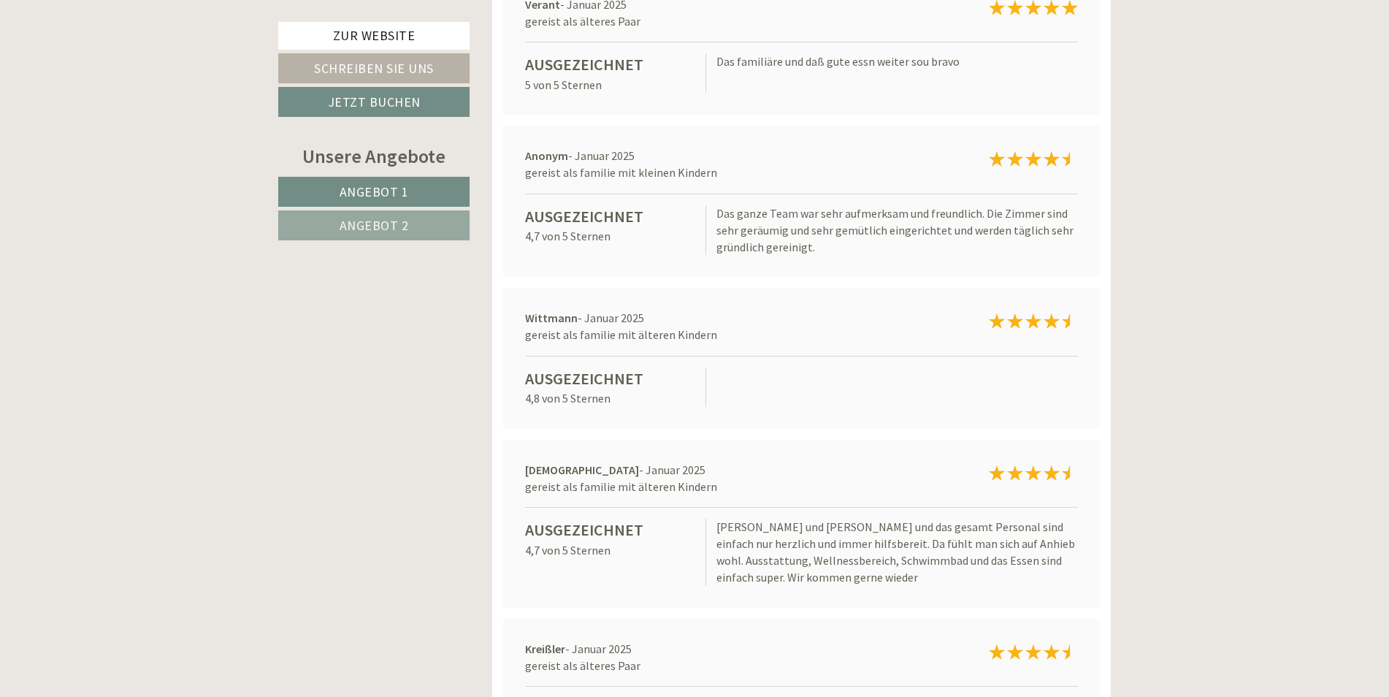
scroll to position [11292, 0]
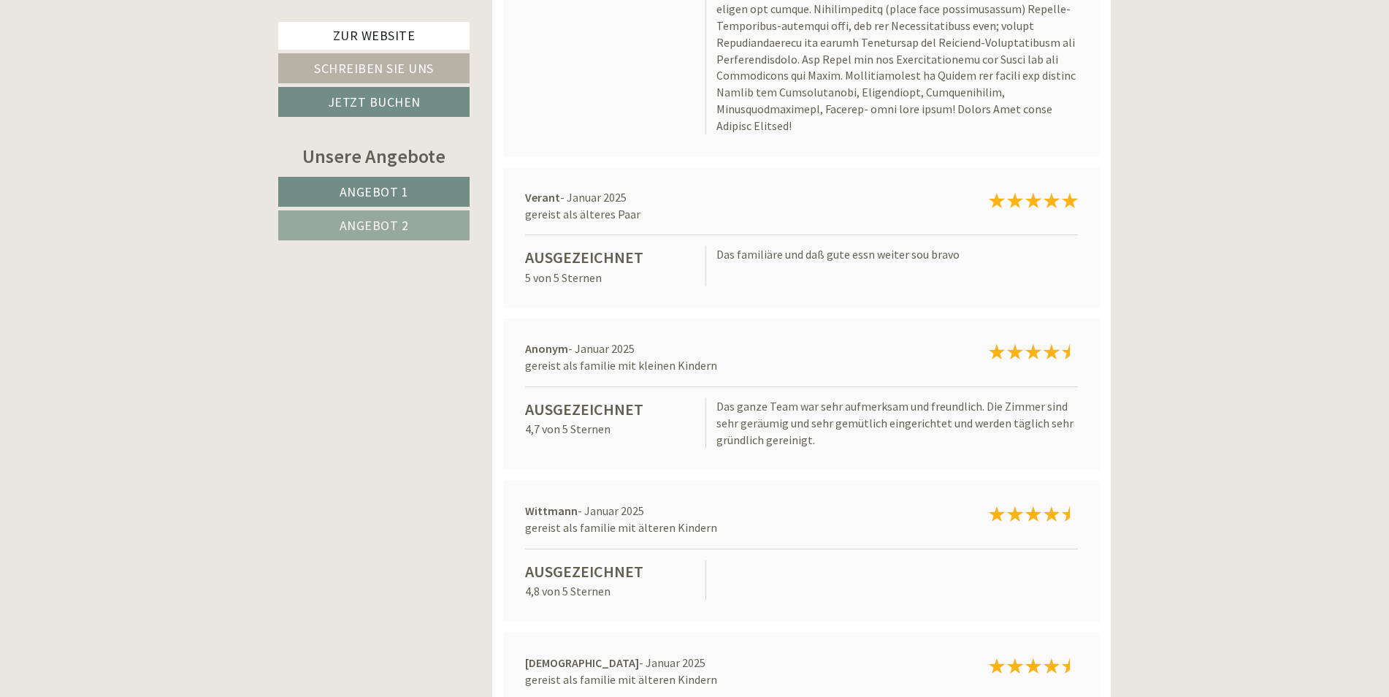
click at [332, 191] on link "Angebot 1" at bounding box center [373, 192] width 191 height 30
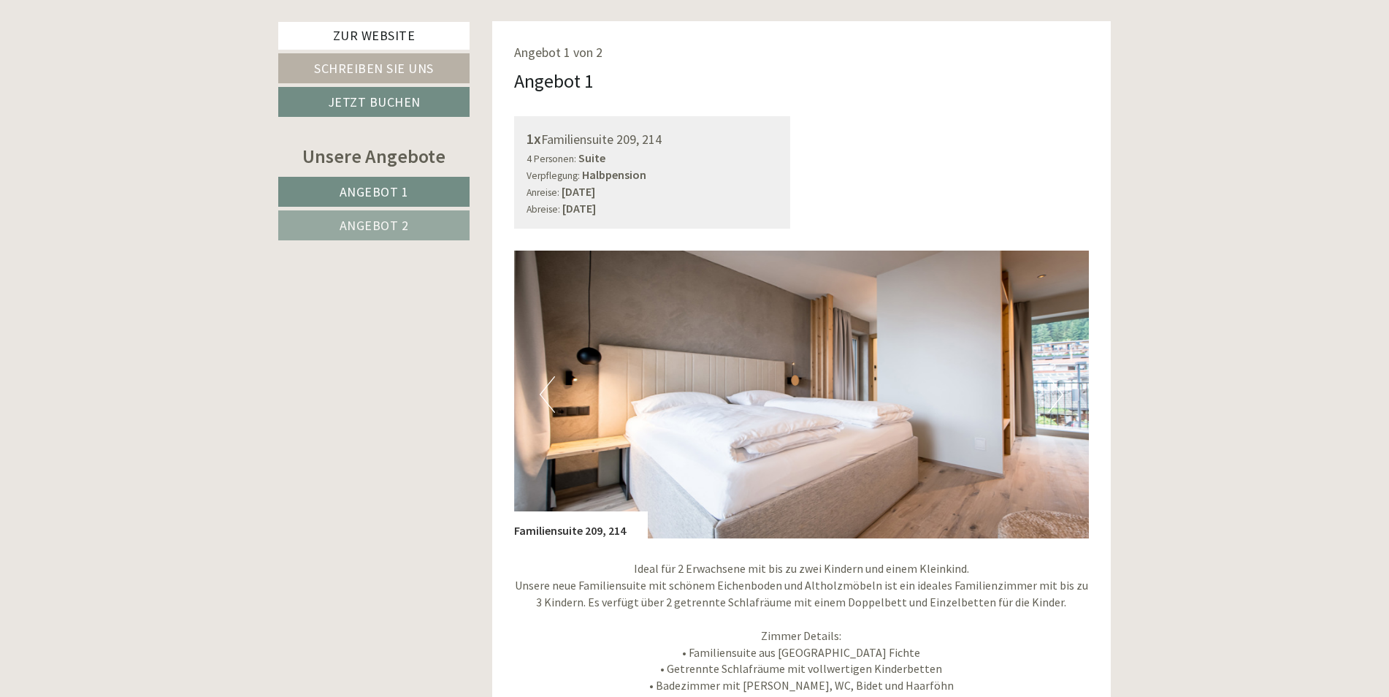
click at [1052, 376] on button "Next" at bounding box center [1055, 394] width 15 height 37
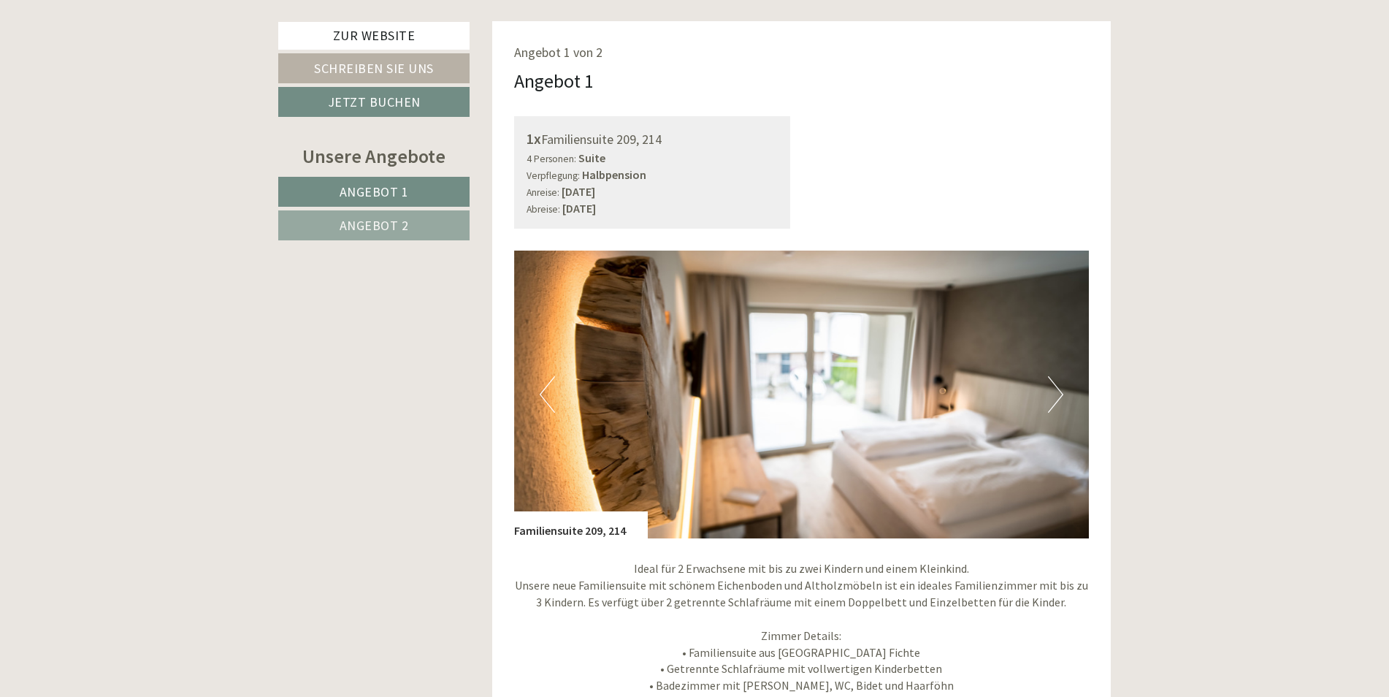
click at [1051, 376] on button "Next" at bounding box center [1055, 394] width 15 height 37
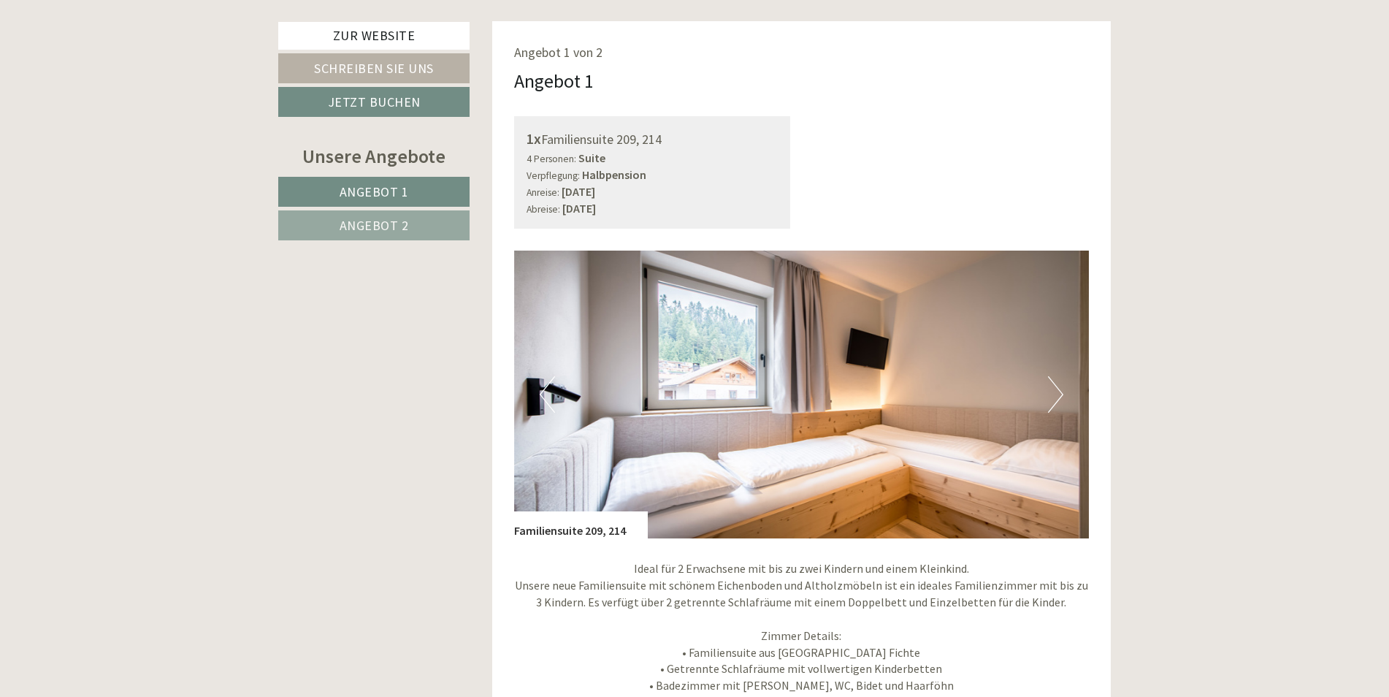
click at [1051, 376] on button "Next" at bounding box center [1055, 394] width 15 height 37
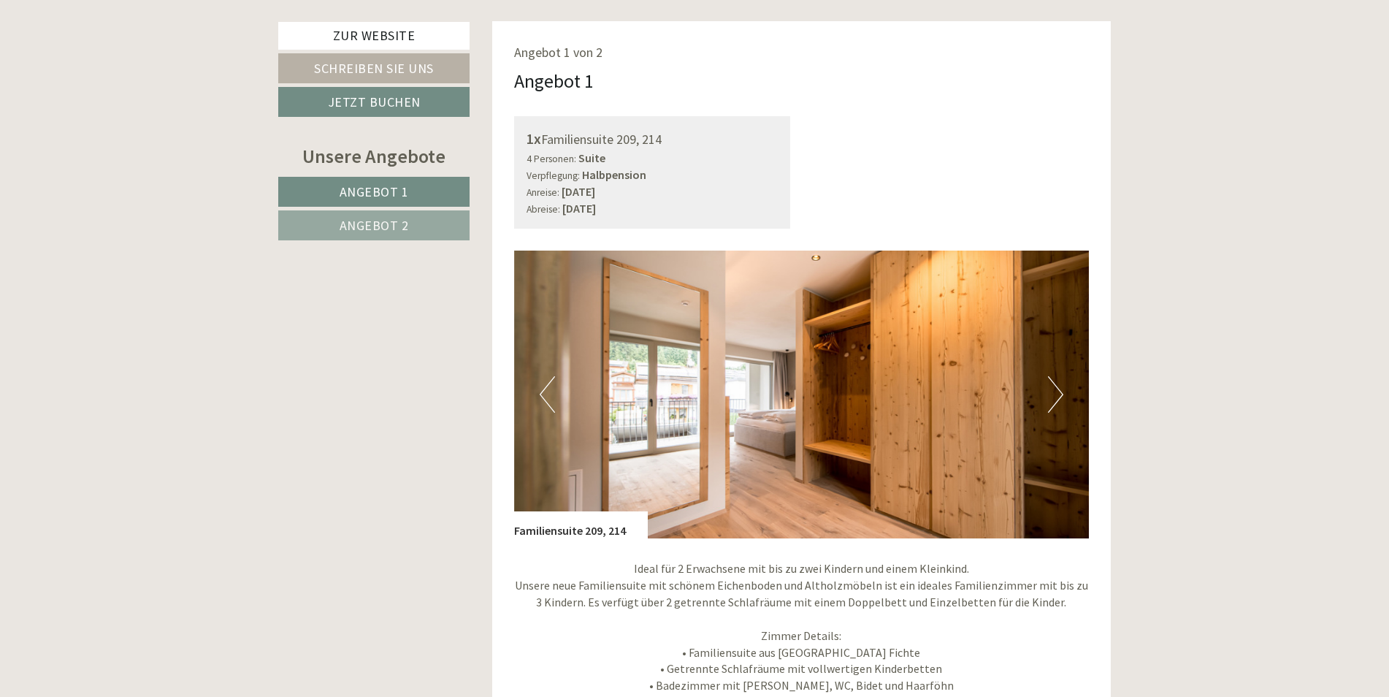
click at [1051, 376] on button "Next" at bounding box center [1055, 394] width 15 height 37
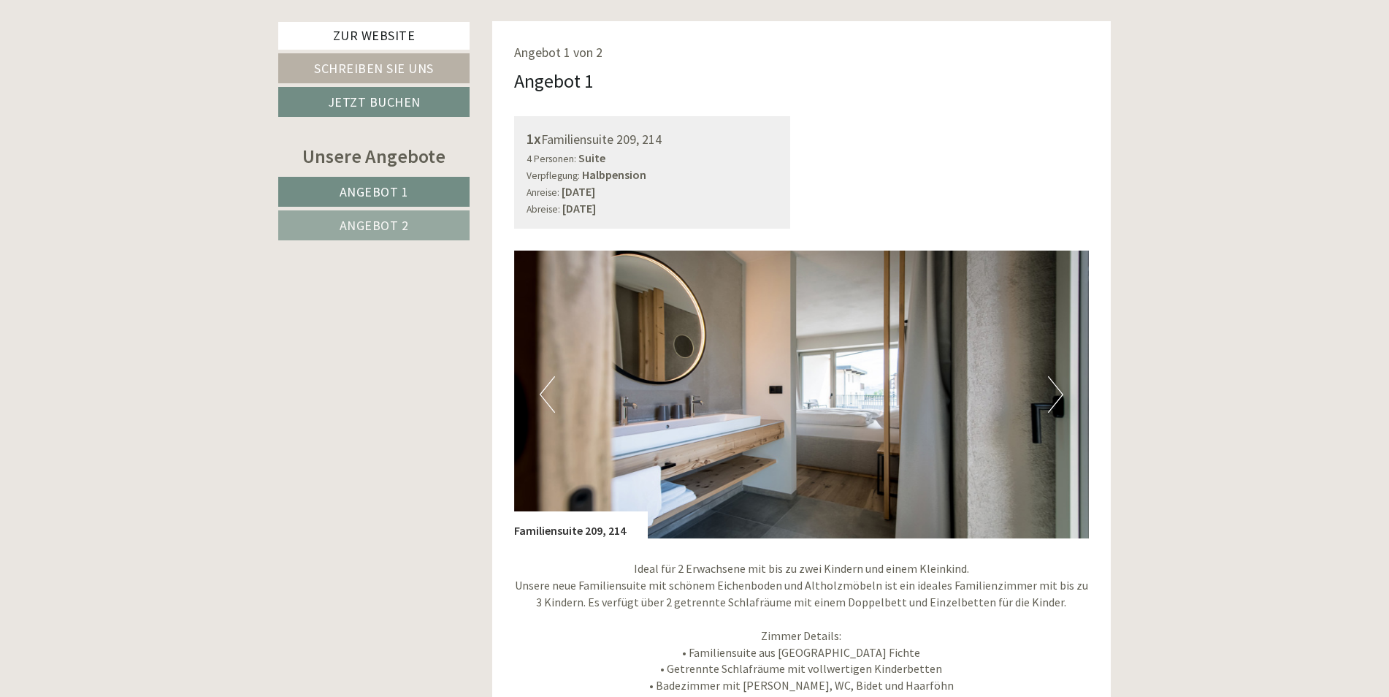
click at [1051, 376] on button "Next" at bounding box center [1055, 394] width 15 height 37
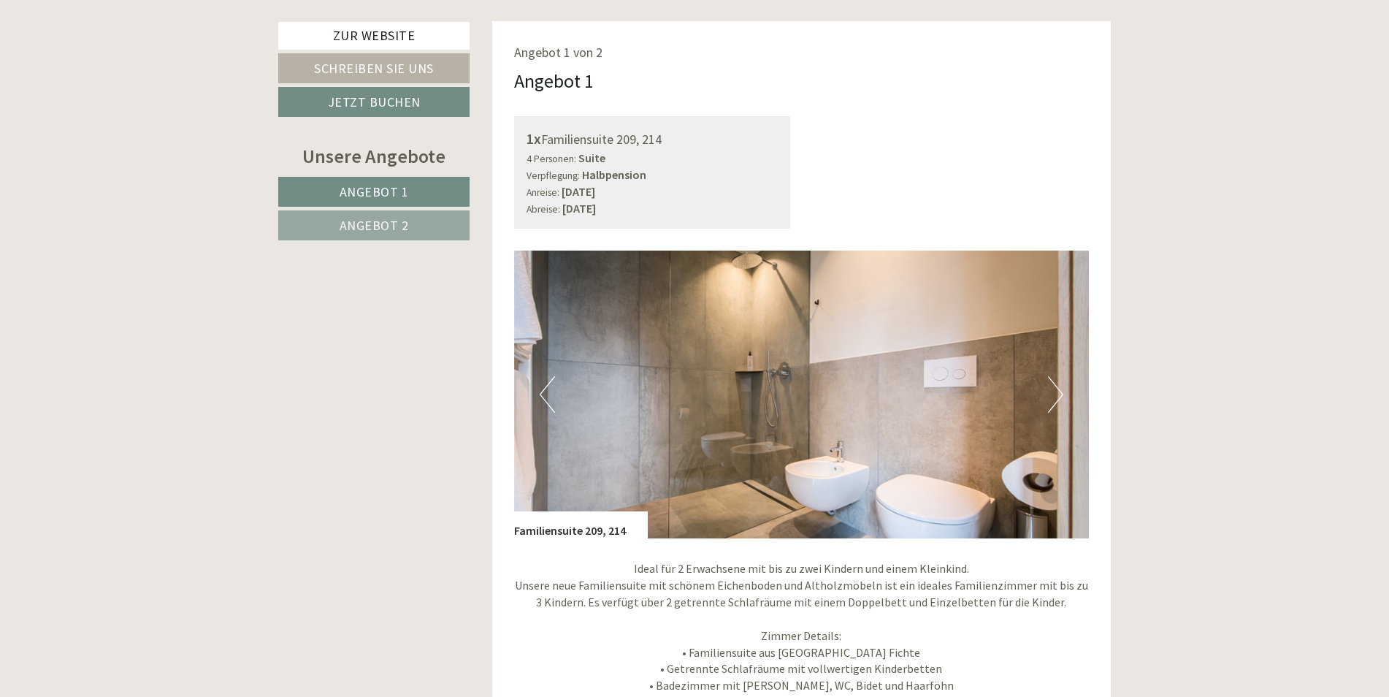
click at [1051, 376] on button "Next" at bounding box center [1055, 394] width 15 height 37
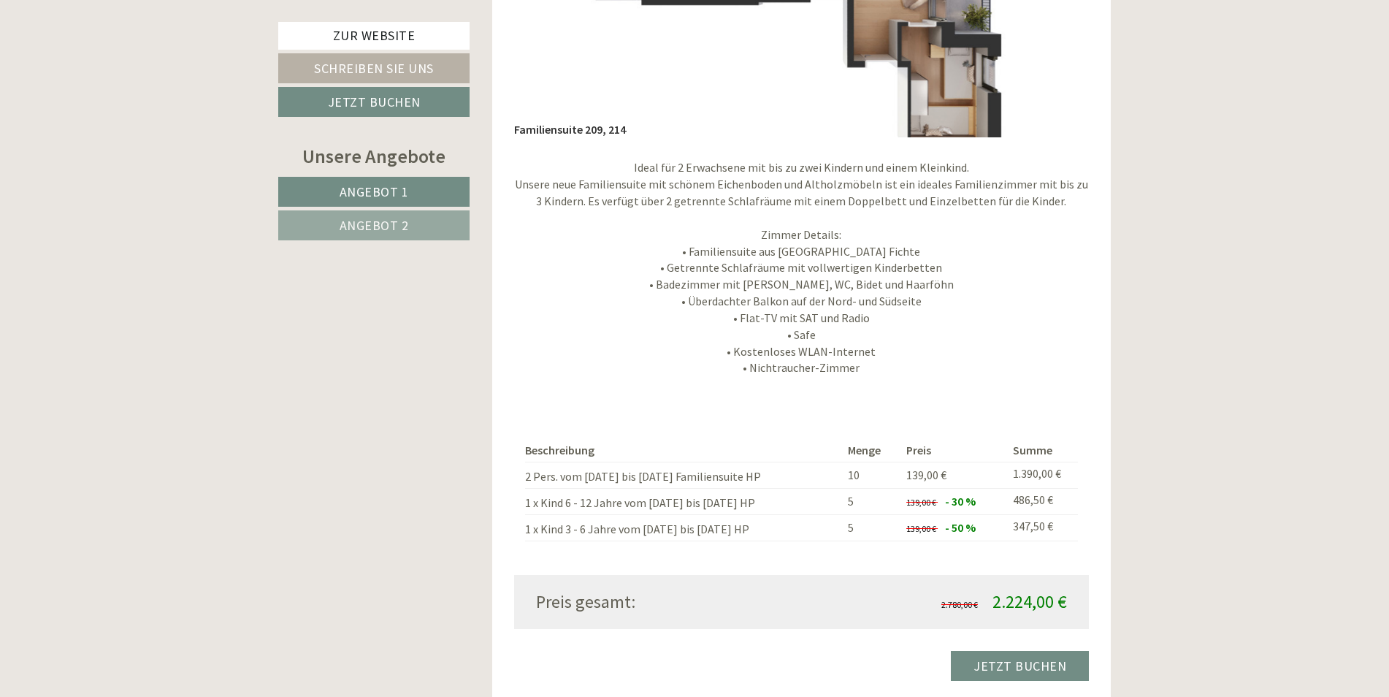
scroll to position [1652, 0]
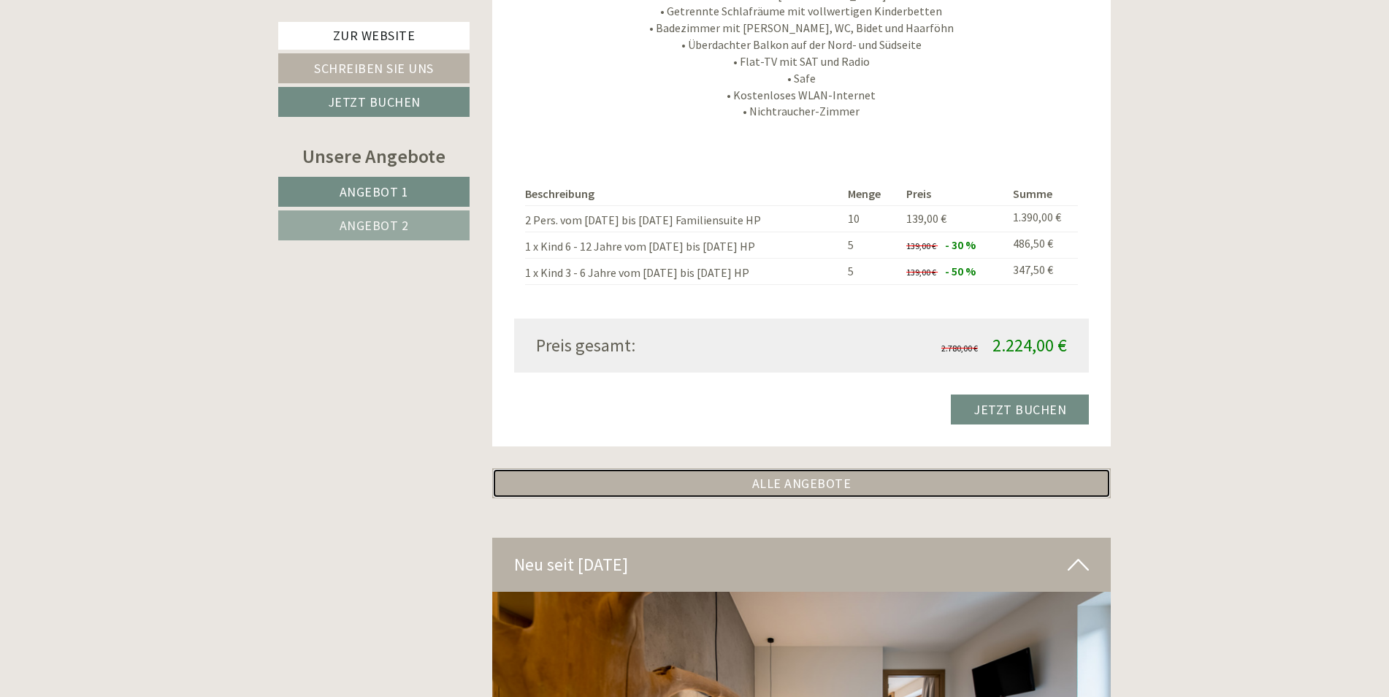
click at [778, 468] on link "ALLE ANGEBOTE" at bounding box center [801, 483] width 619 height 30
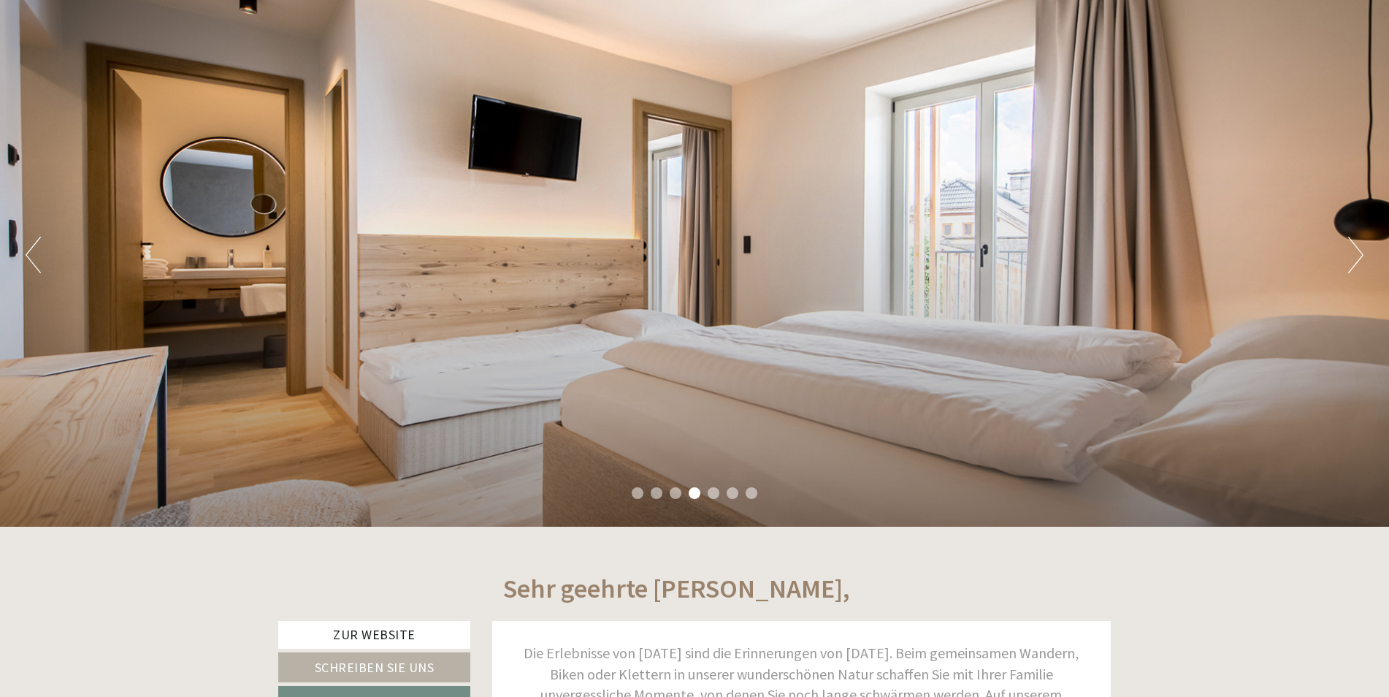
scroll to position [0, 0]
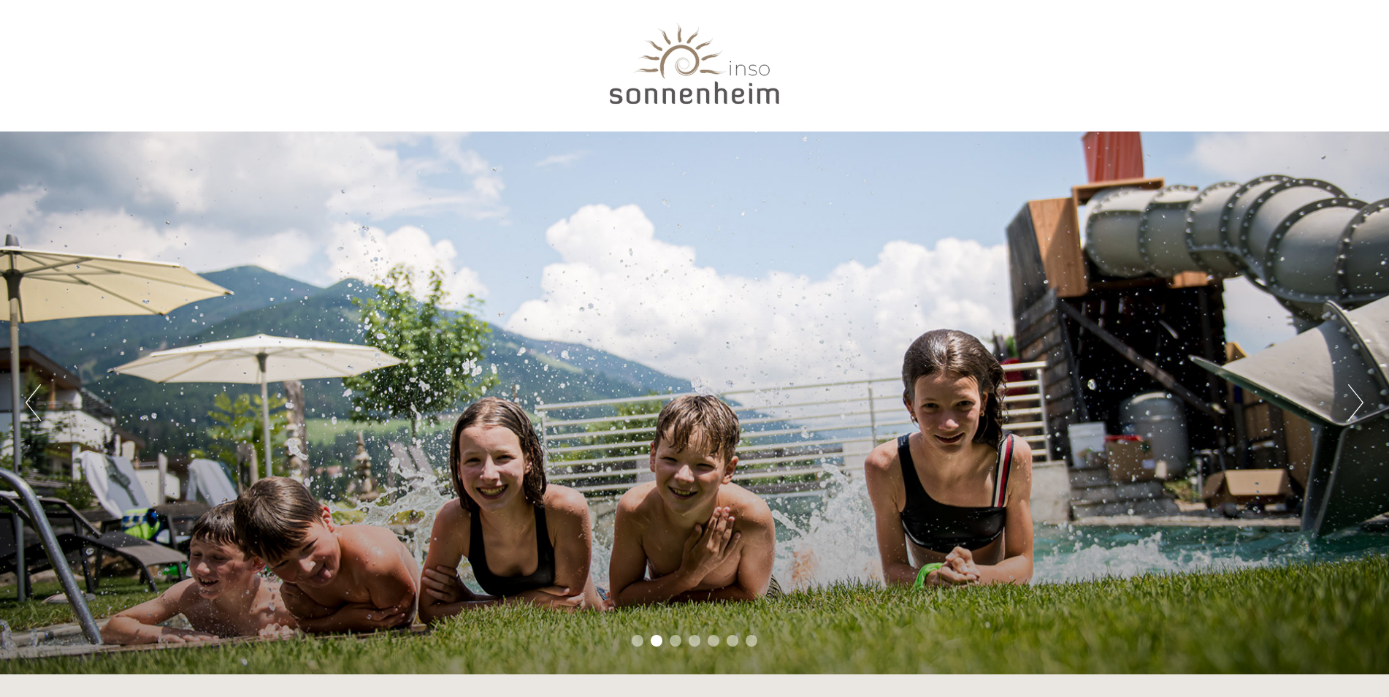
click at [1349, 401] on button "Next" at bounding box center [1355, 402] width 15 height 37
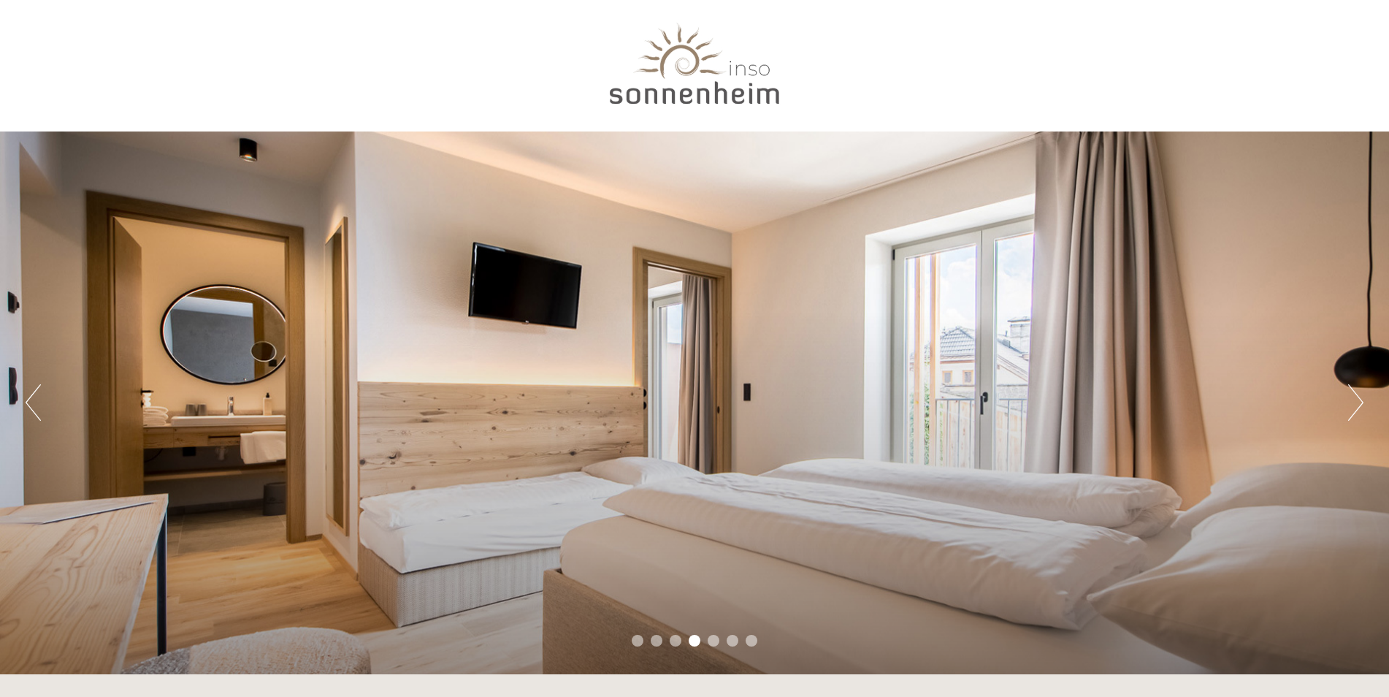
click at [1350, 401] on button "Next" at bounding box center [1355, 402] width 15 height 37
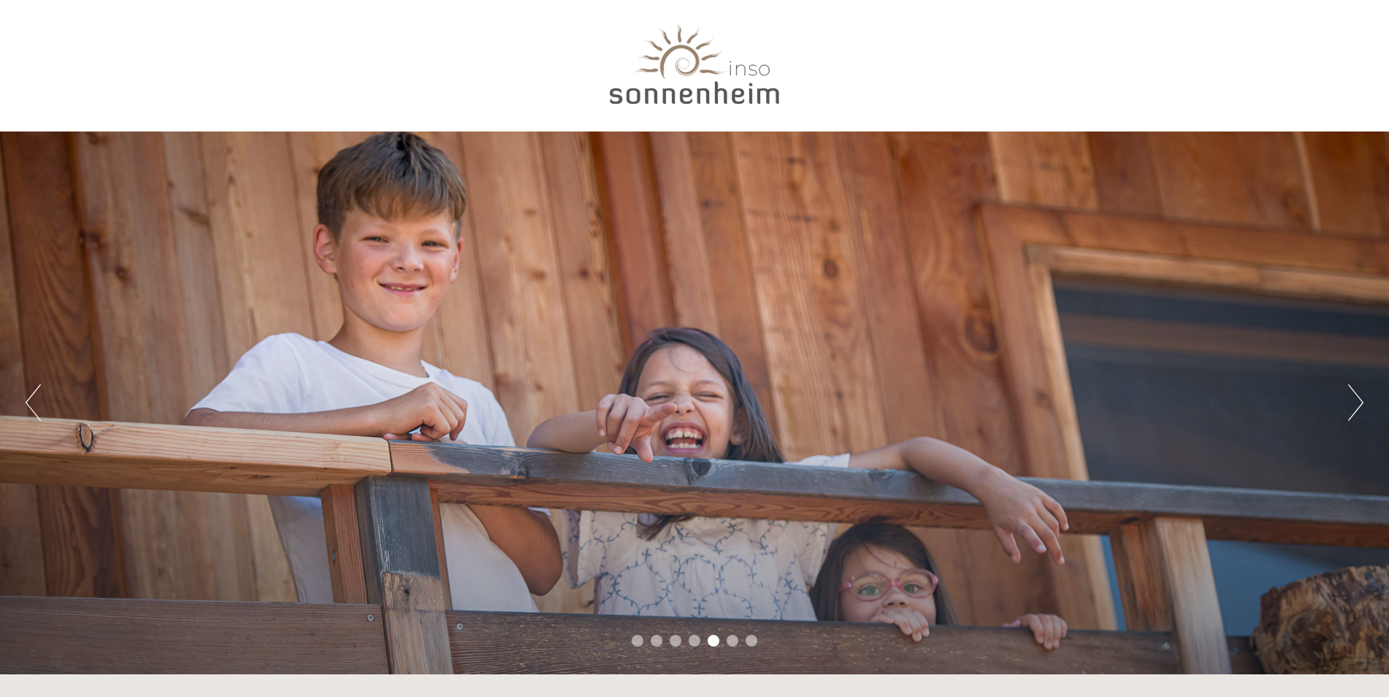
click at [1350, 401] on button "Next" at bounding box center [1355, 402] width 15 height 37
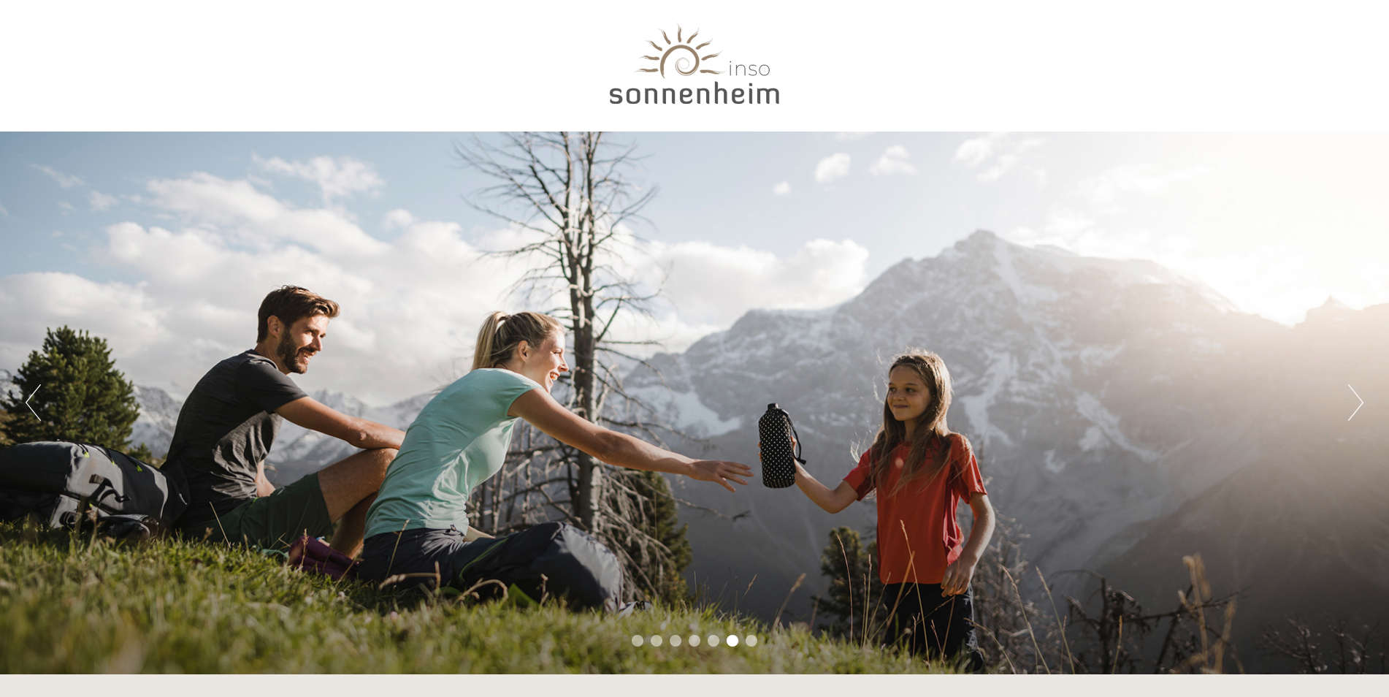
click at [1350, 401] on button "Next" at bounding box center [1355, 402] width 15 height 37
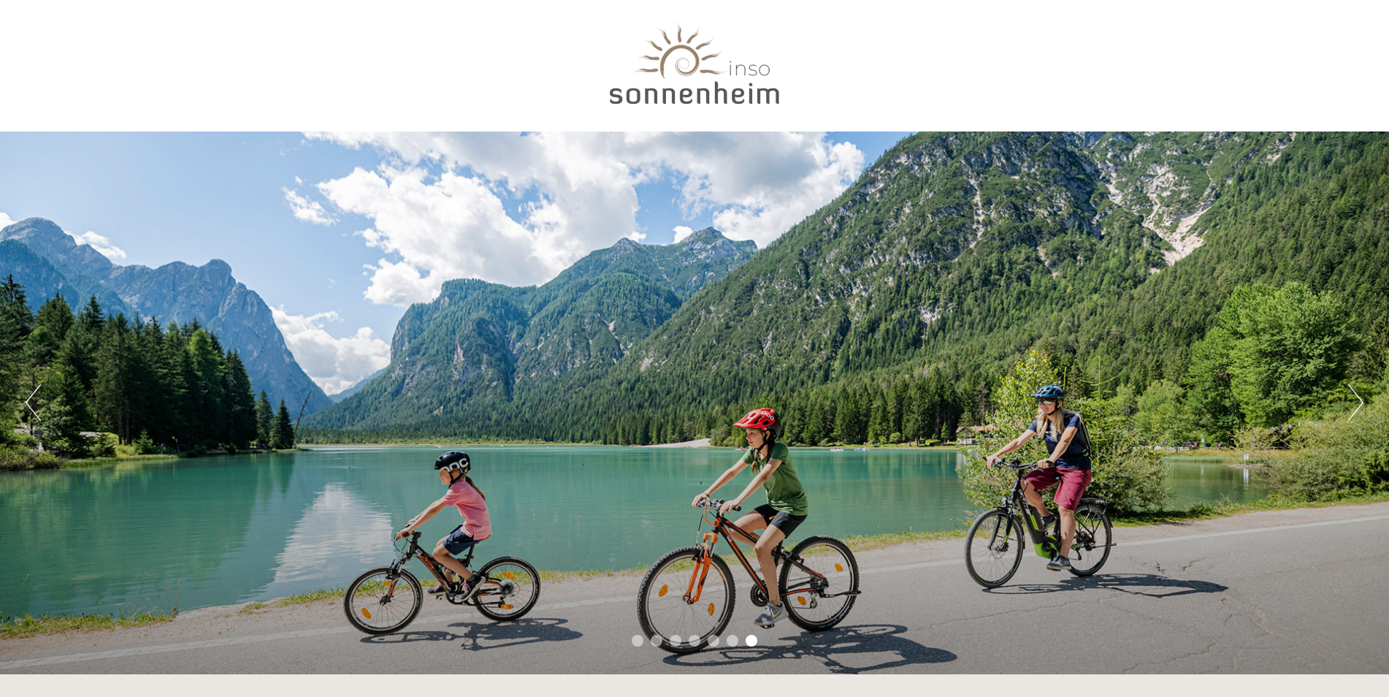
click at [1350, 401] on button "Next" at bounding box center [1355, 402] width 15 height 37
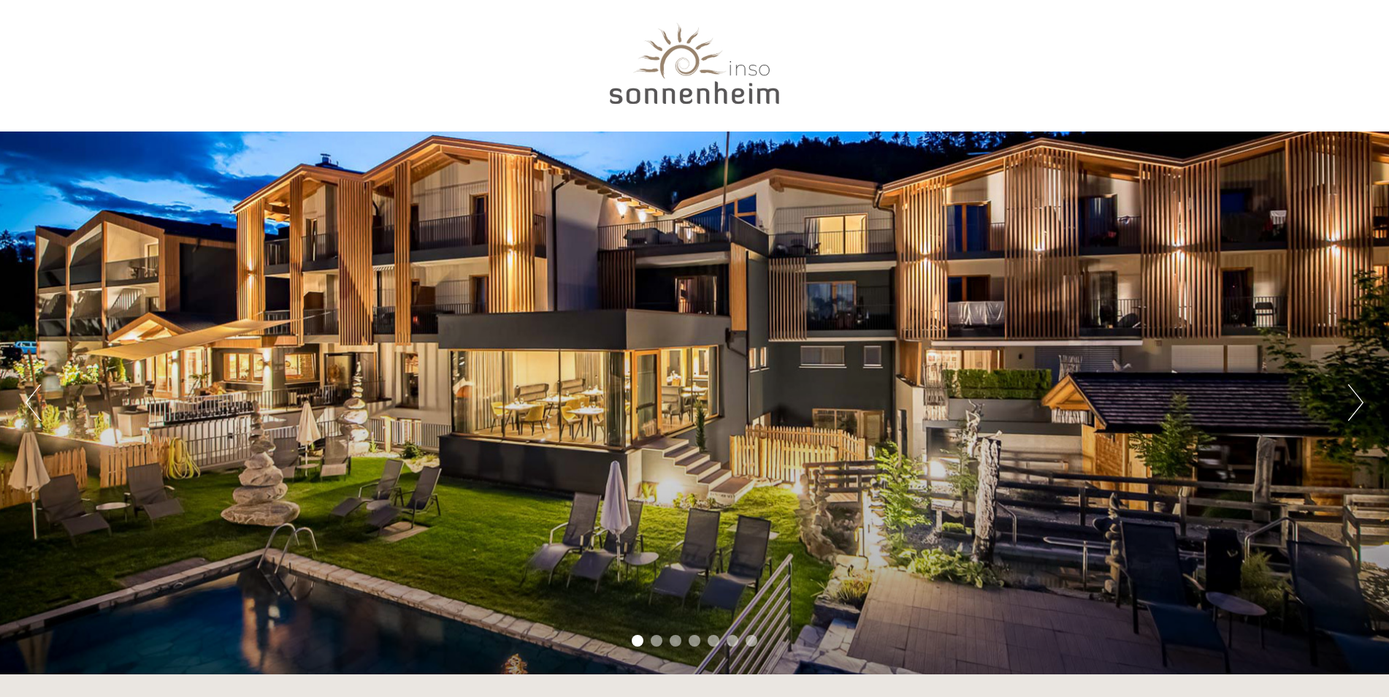
click at [1350, 401] on button "Next" at bounding box center [1355, 402] width 15 height 37
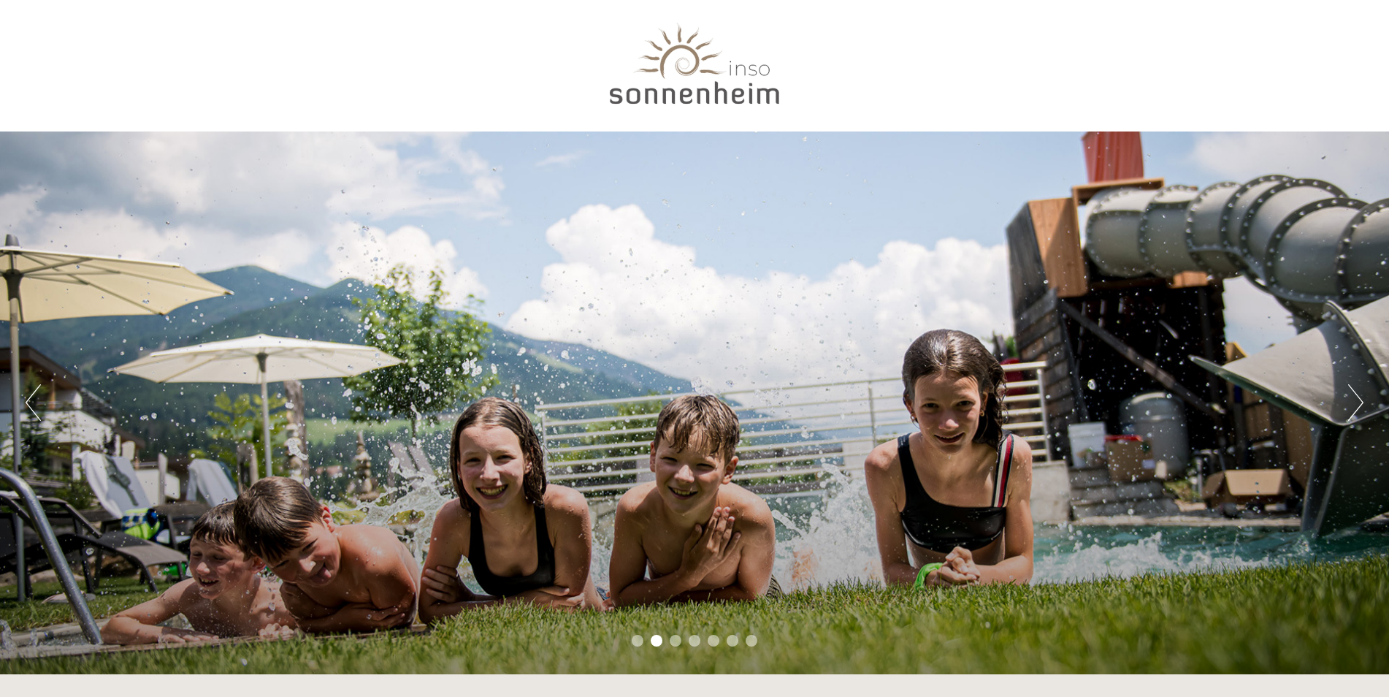
click at [1350, 401] on button "Next" at bounding box center [1355, 402] width 15 height 37
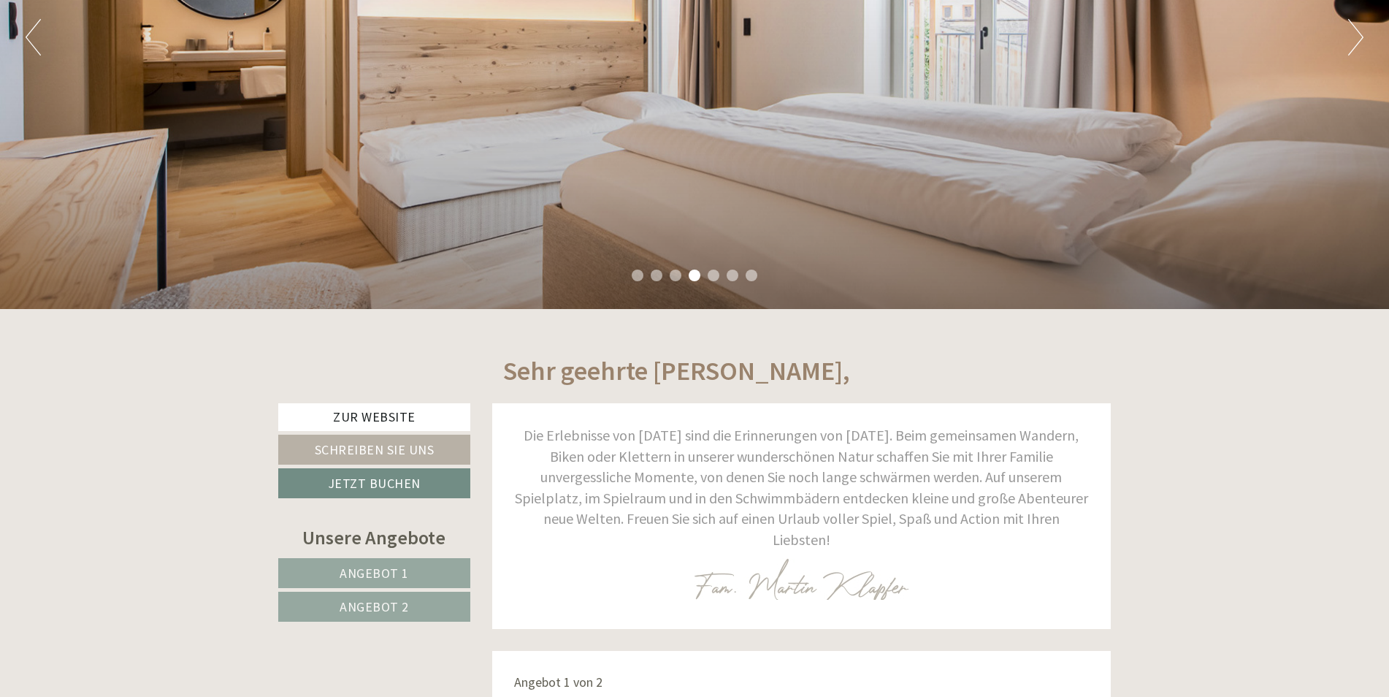
scroll to position [730, 0]
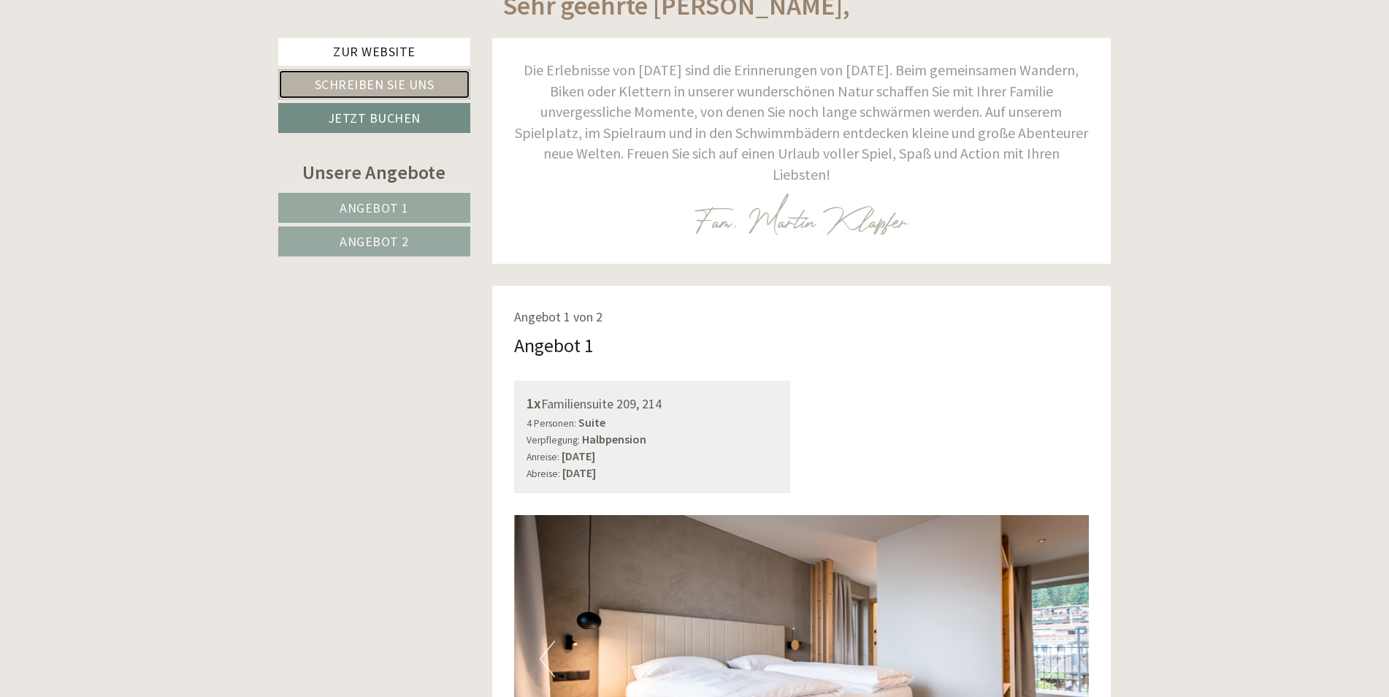
click at [375, 82] on link "Schreiben Sie uns" at bounding box center [374, 84] width 192 height 30
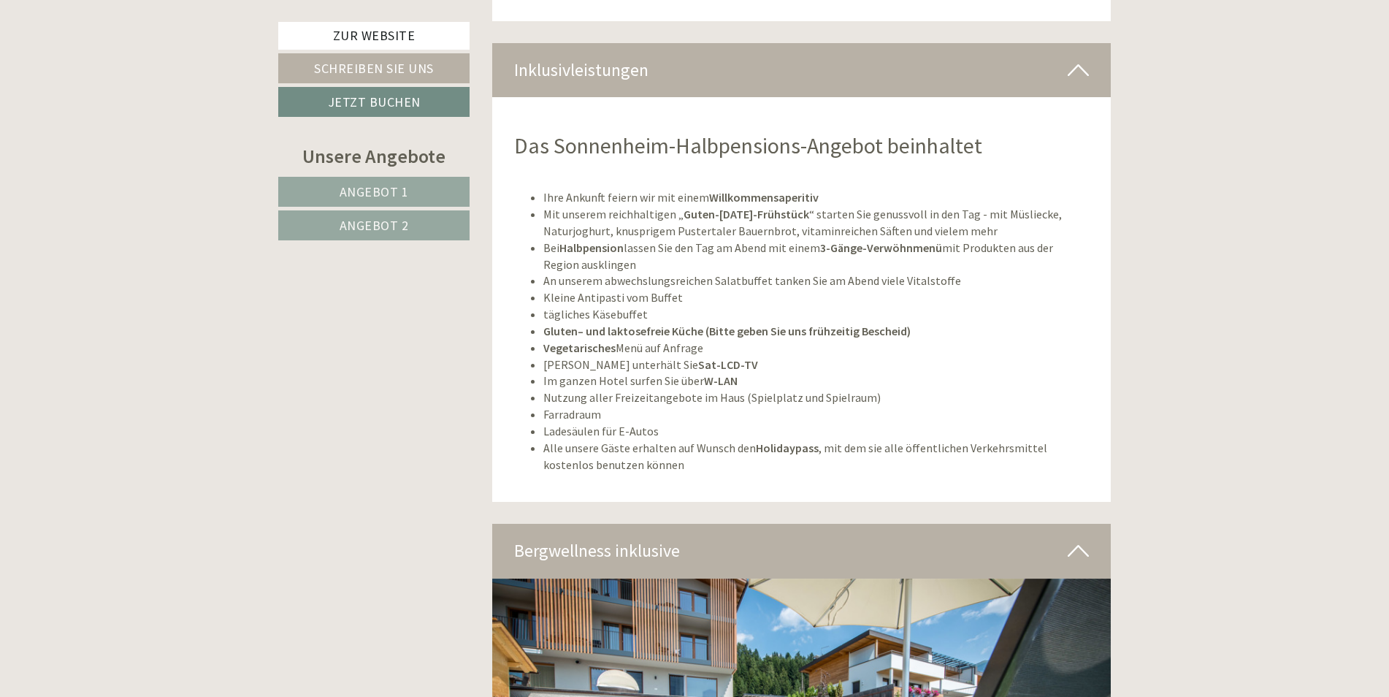
scroll to position [5124, 0]
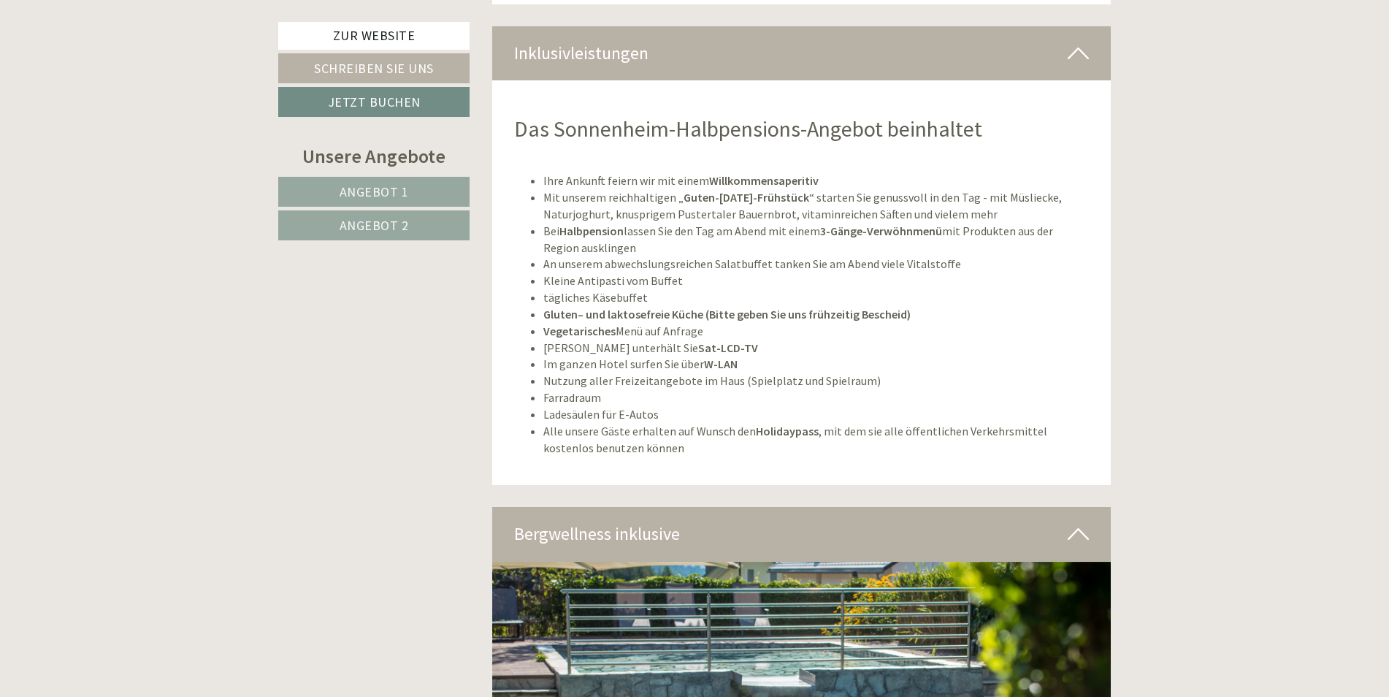
drag, startPoint x: 1388, startPoint y: 245, endPoint x: 1299, endPoint y: 139, distance: 137.8
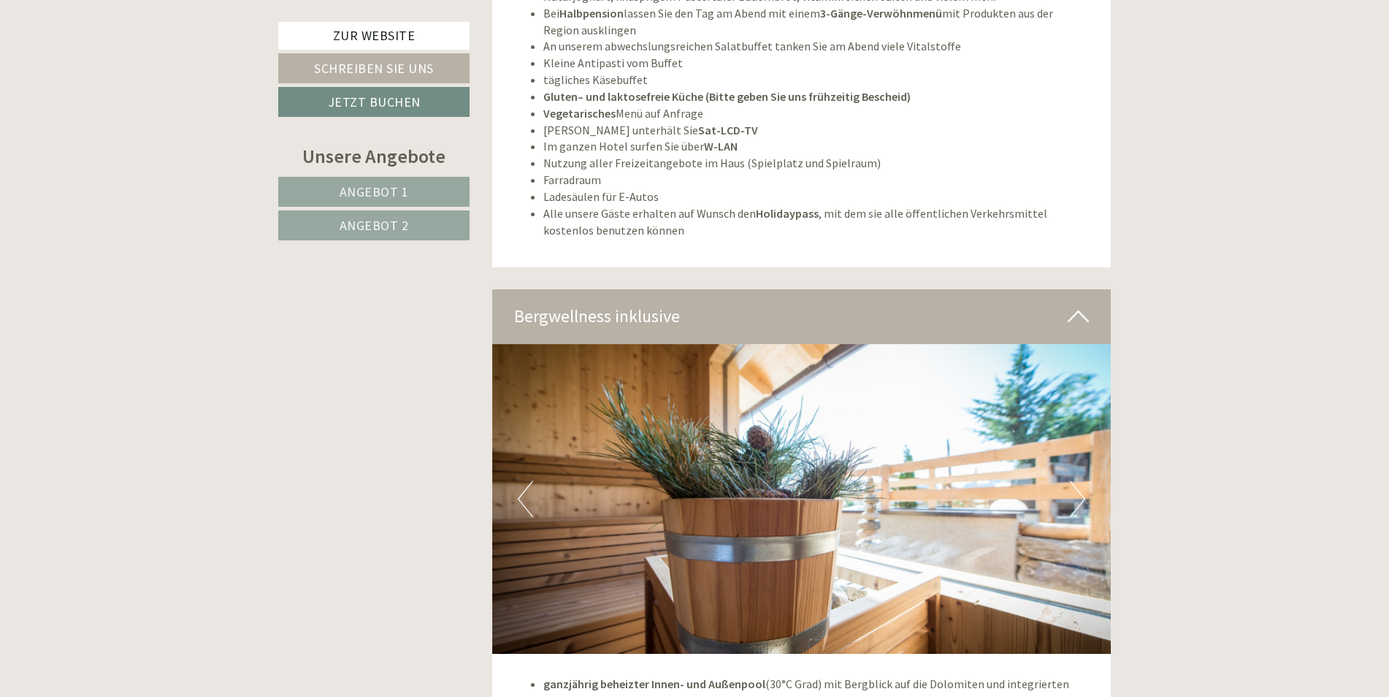
scroll to position [5343, 0]
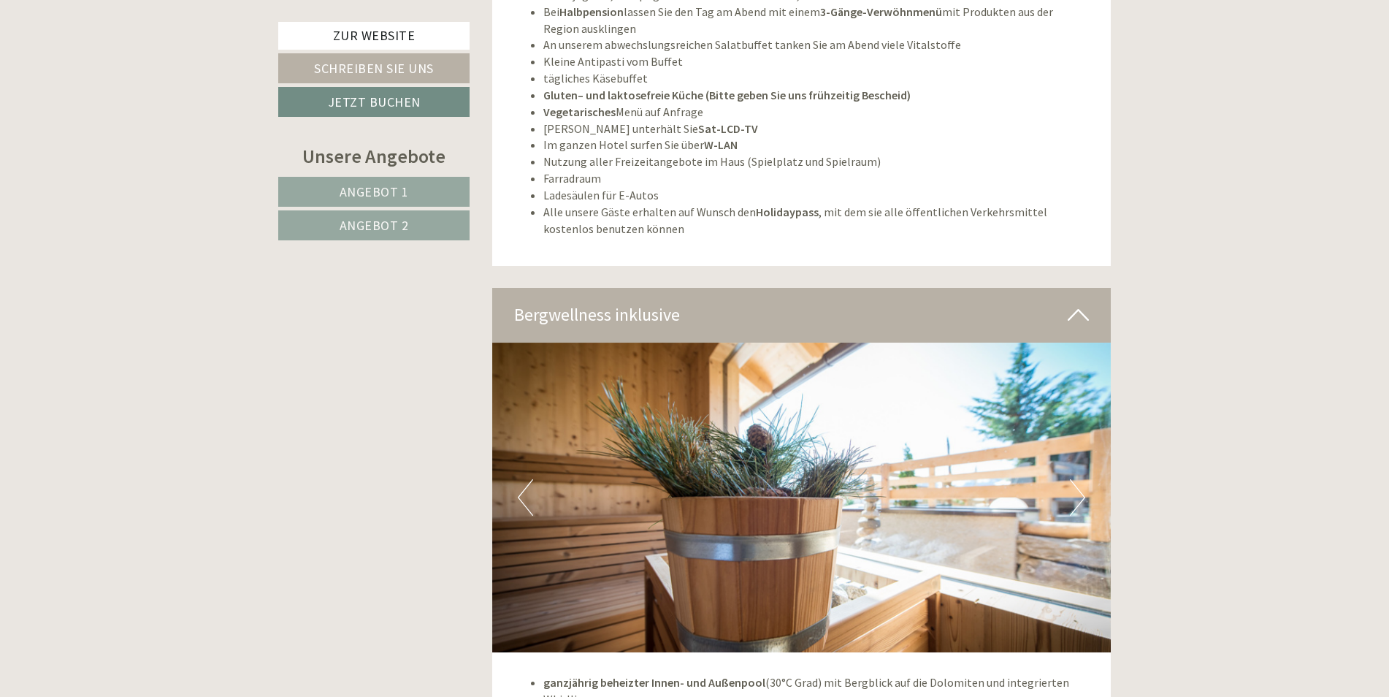
click at [1078, 479] on button "Next" at bounding box center [1077, 497] width 15 height 37
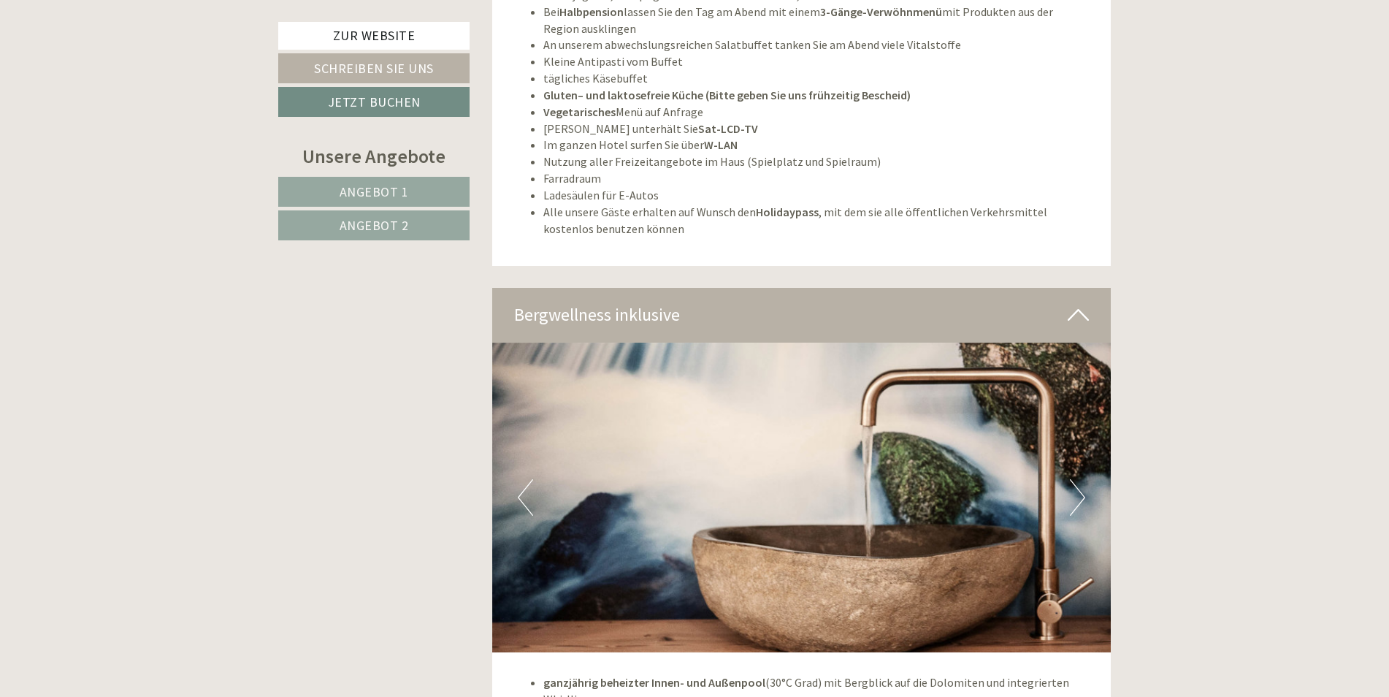
click at [1078, 479] on button "Next" at bounding box center [1077, 497] width 15 height 37
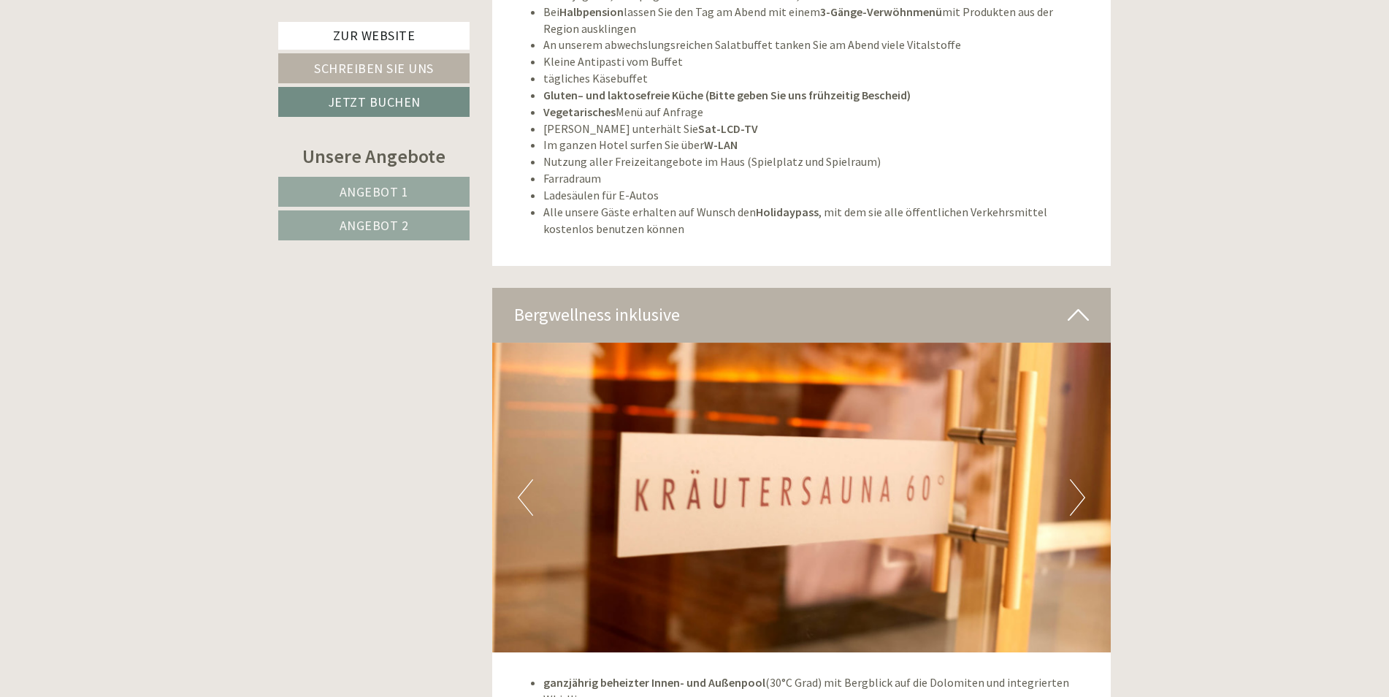
click at [1078, 479] on button "Next" at bounding box center [1077, 497] width 15 height 37
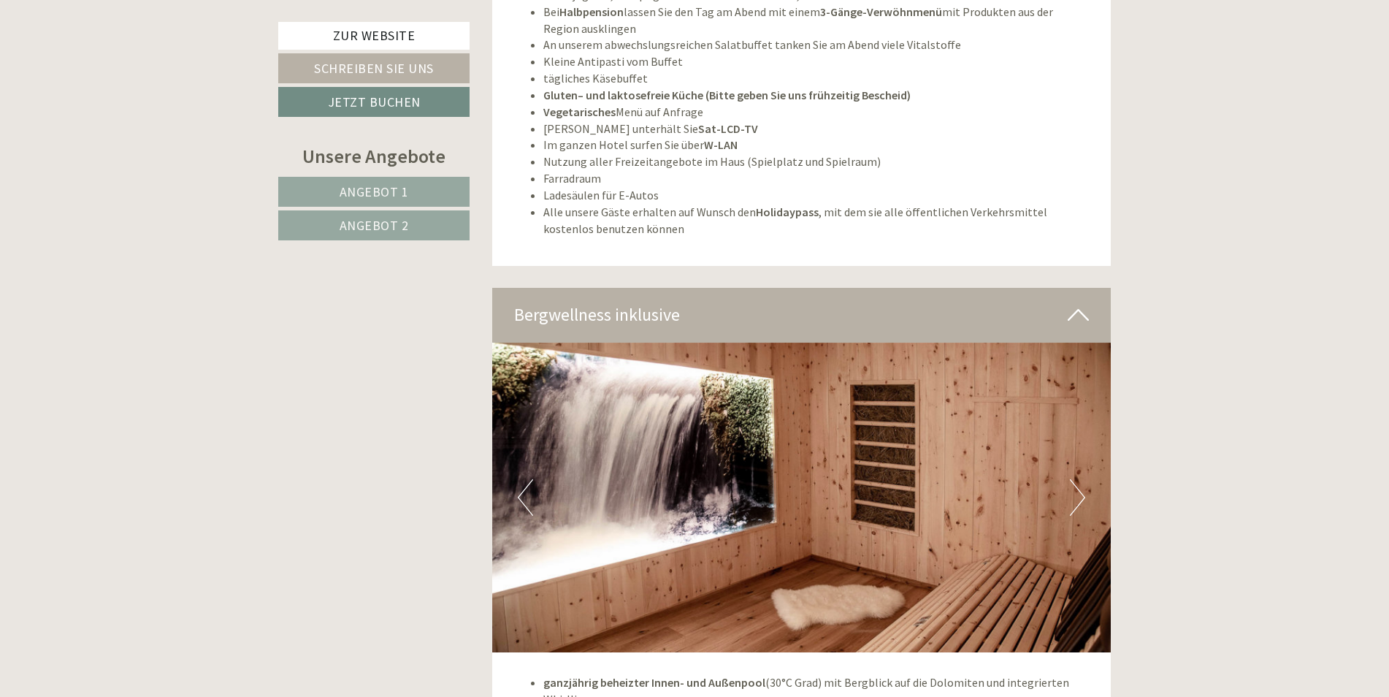
click at [1078, 479] on button "Next" at bounding box center [1077, 497] width 15 height 37
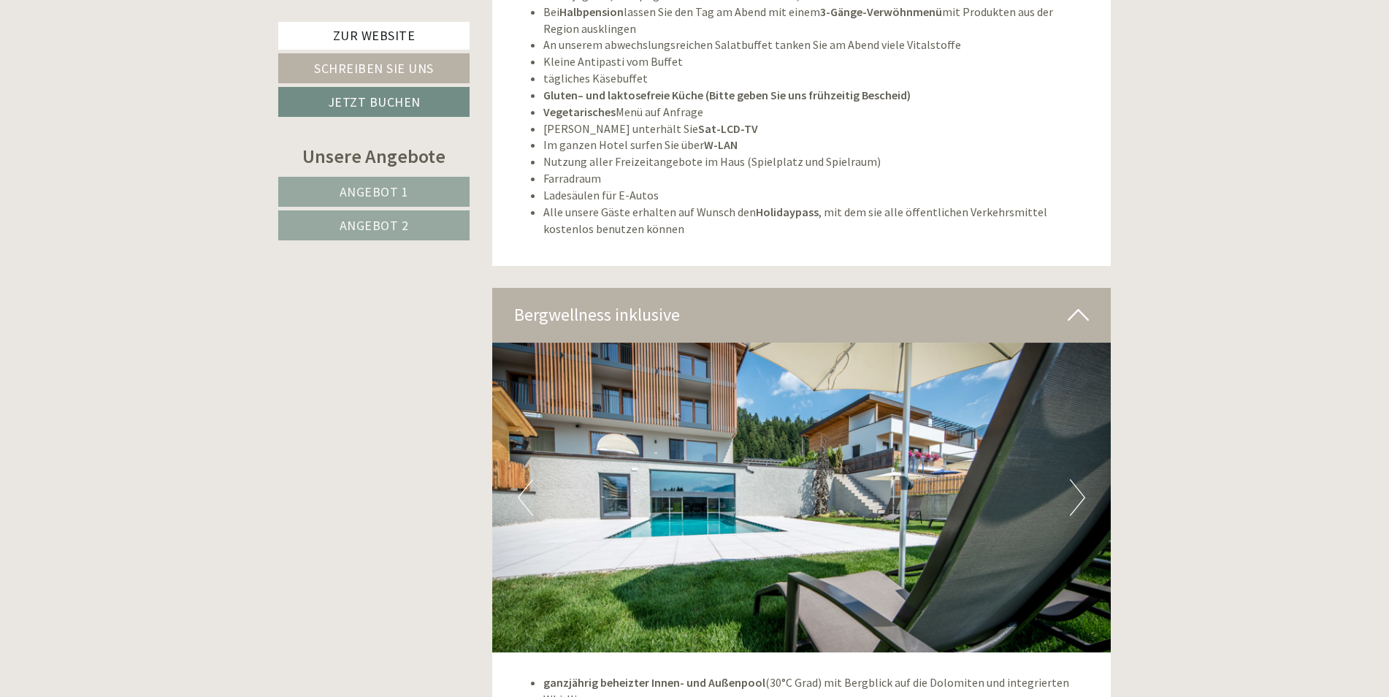
click at [1078, 479] on button "Next" at bounding box center [1077, 497] width 15 height 37
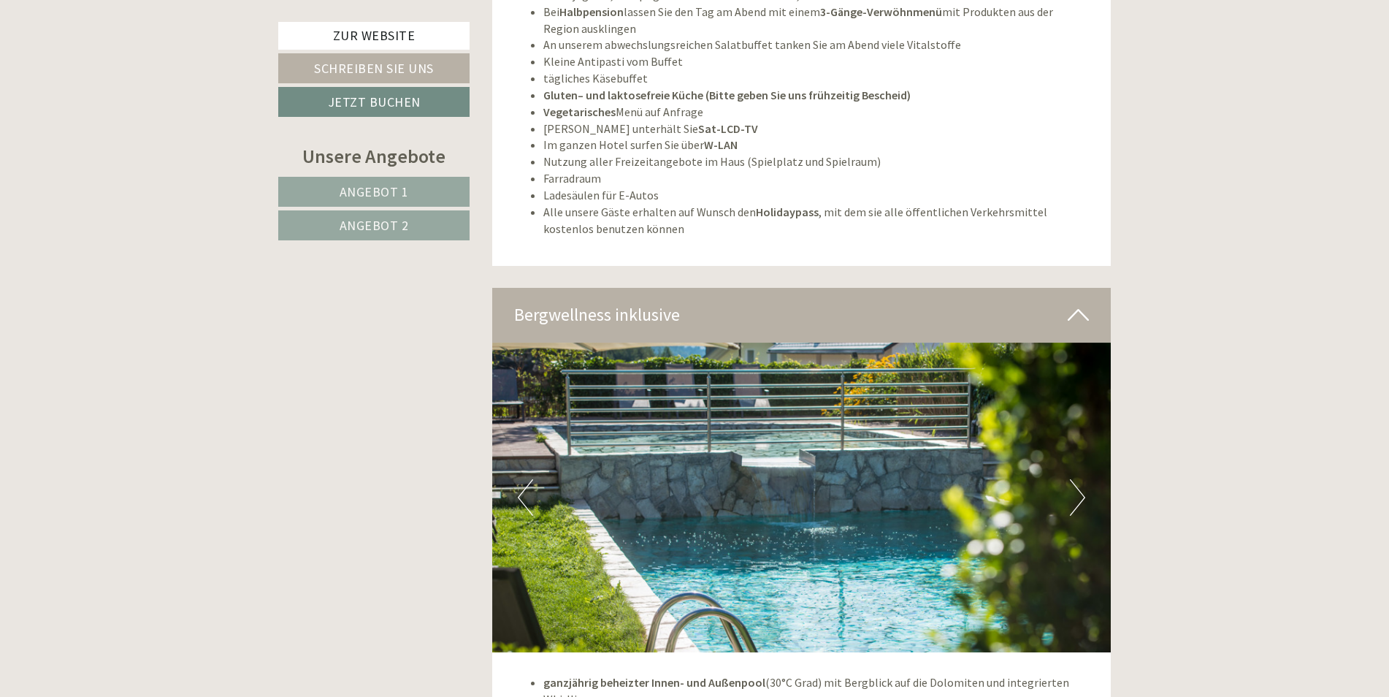
click at [1078, 479] on button "Next" at bounding box center [1077, 497] width 15 height 37
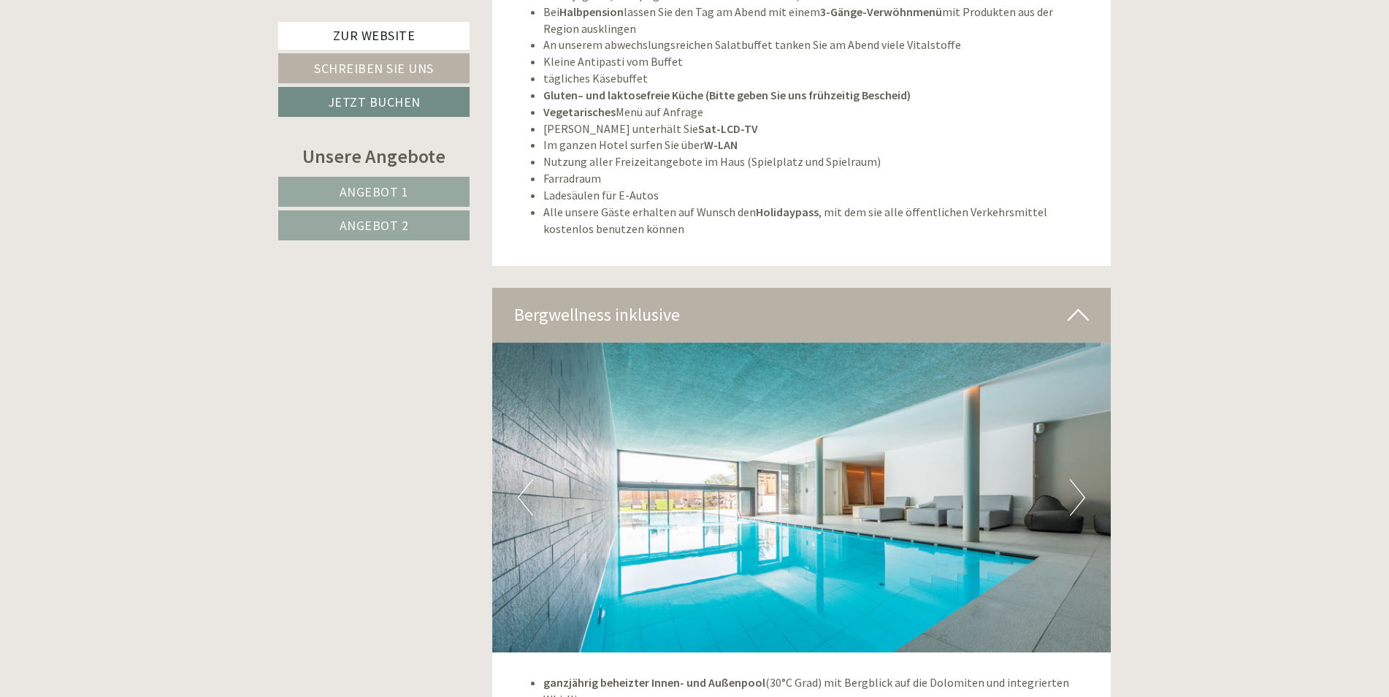
click at [1078, 479] on button "Next" at bounding box center [1077, 497] width 15 height 37
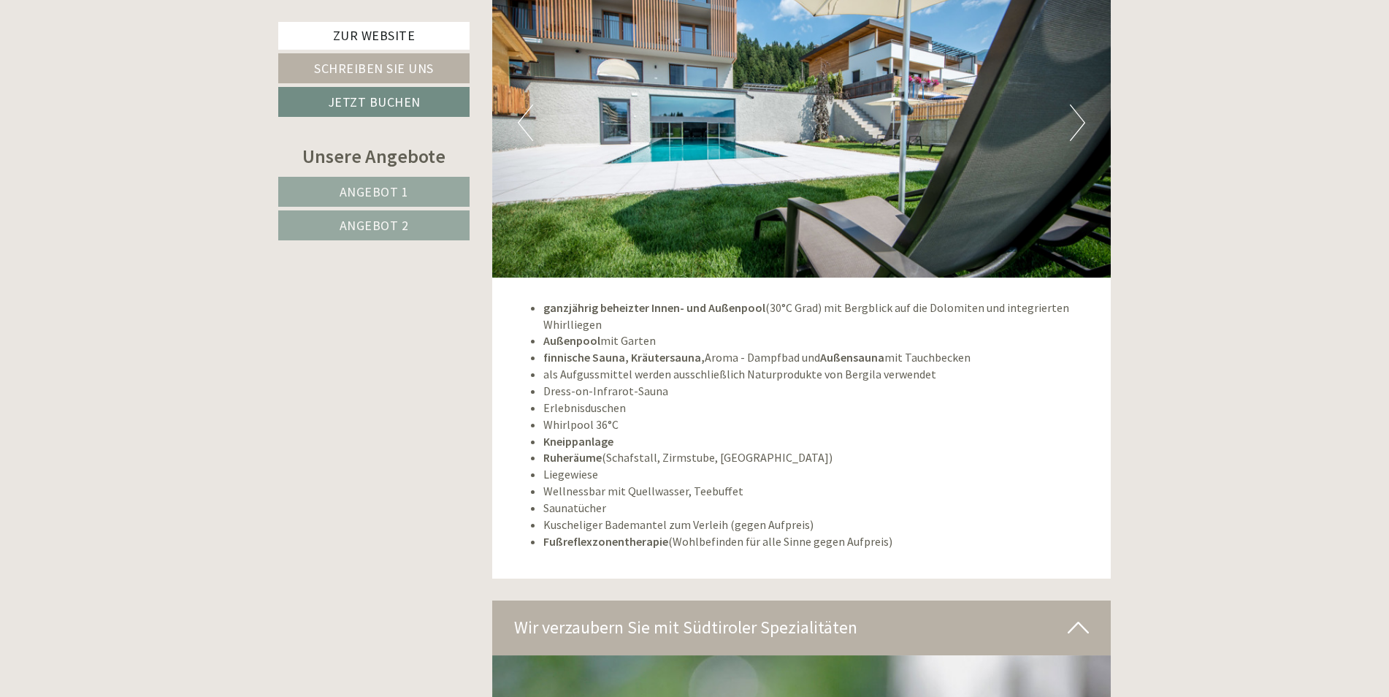
scroll to position [5562, 0]
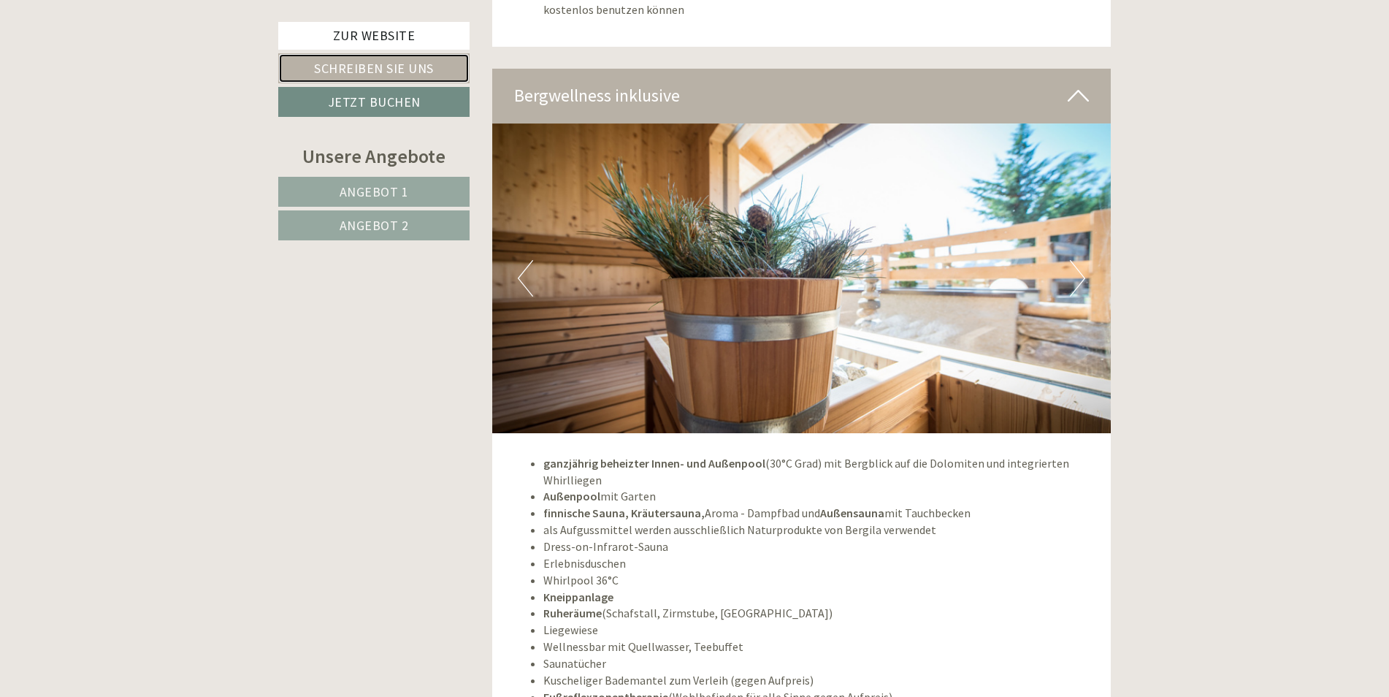
click at [310, 58] on link "Schreiben Sie uns" at bounding box center [373, 68] width 191 height 30
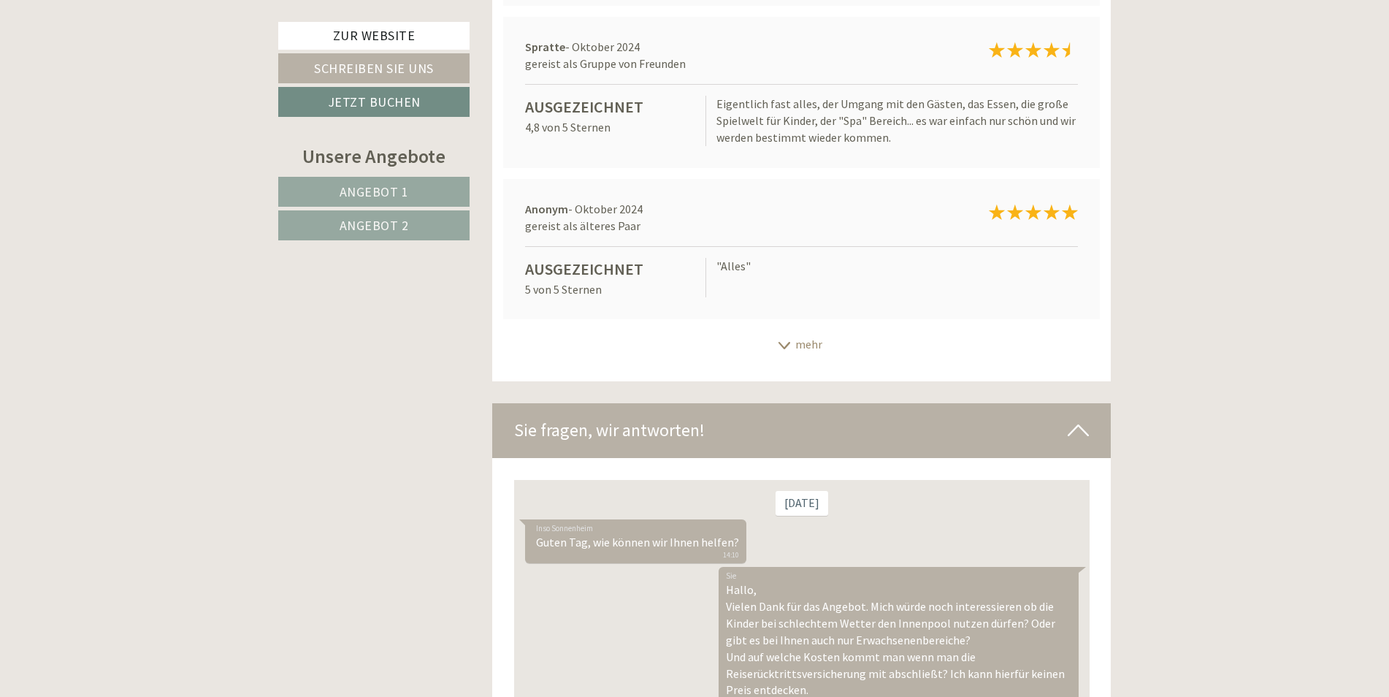
scroll to position [16, 0]
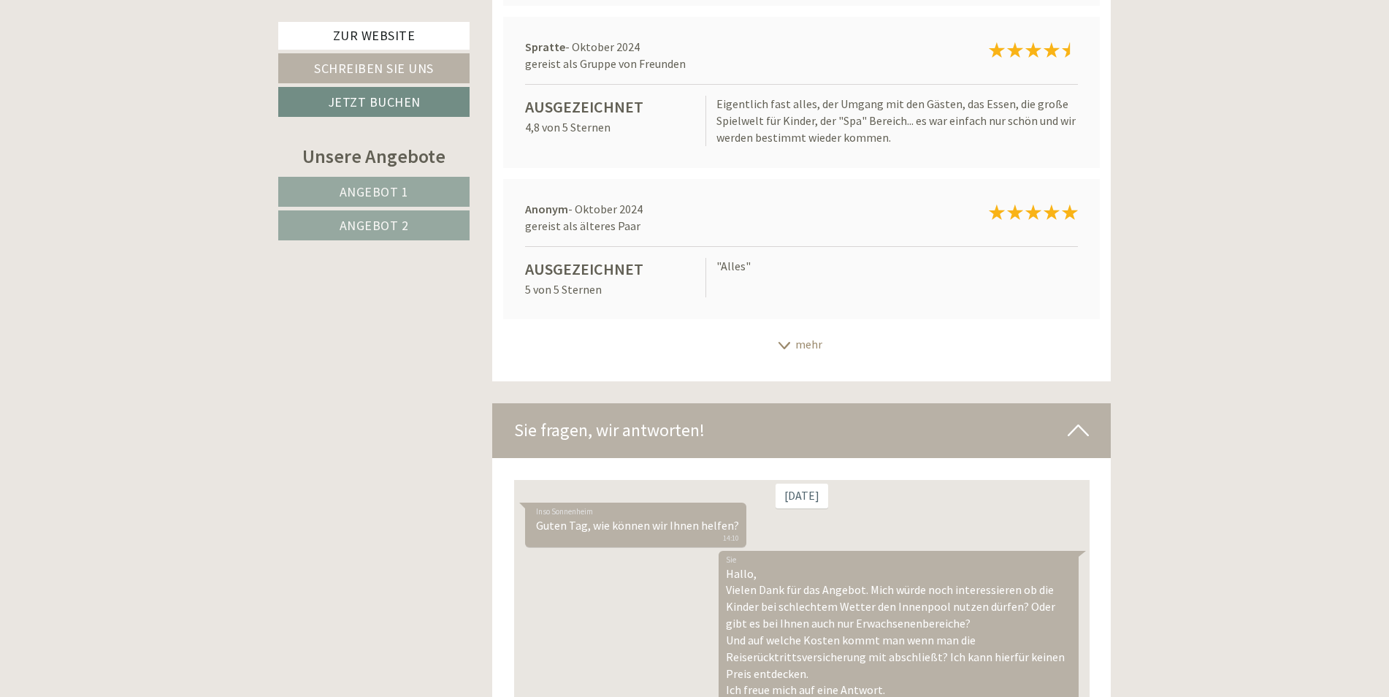
click at [1084, 418] on icon at bounding box center [1077, 430] width 21 height 25
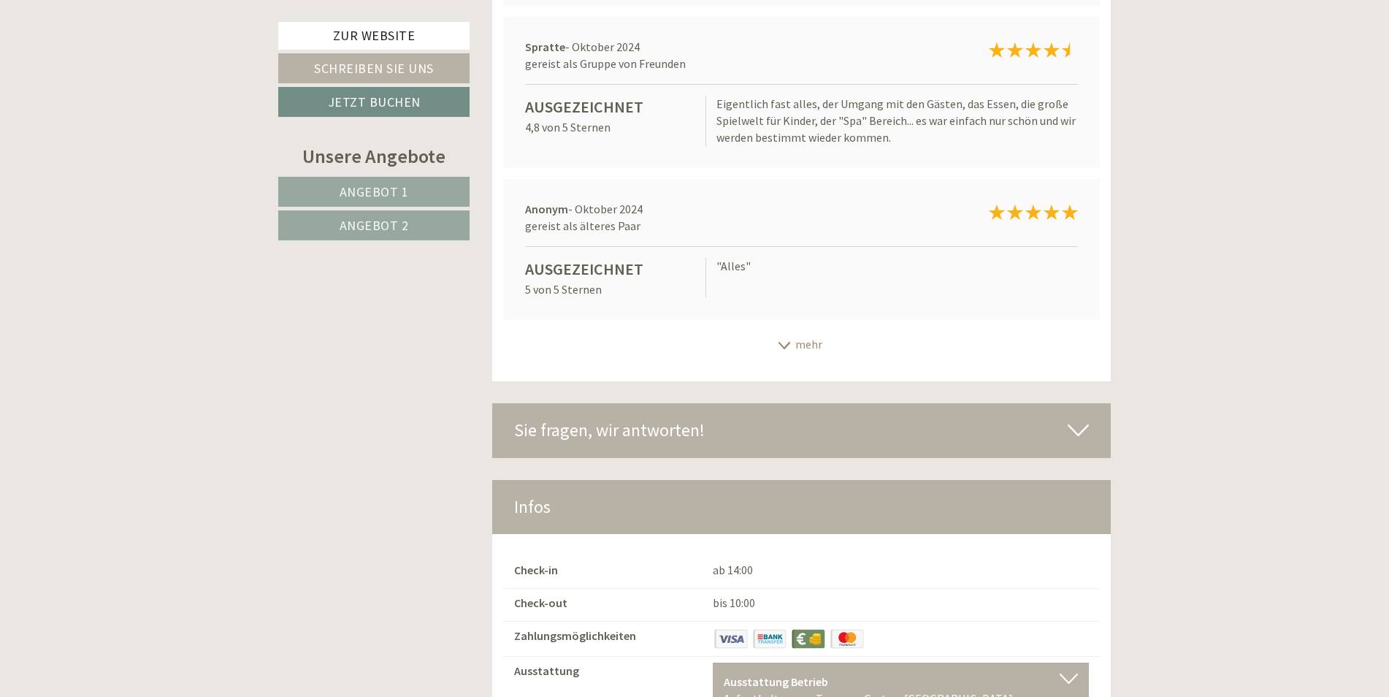
click at [1084, 418] on icon at bounding box center [1077, 430] width 21 height 25
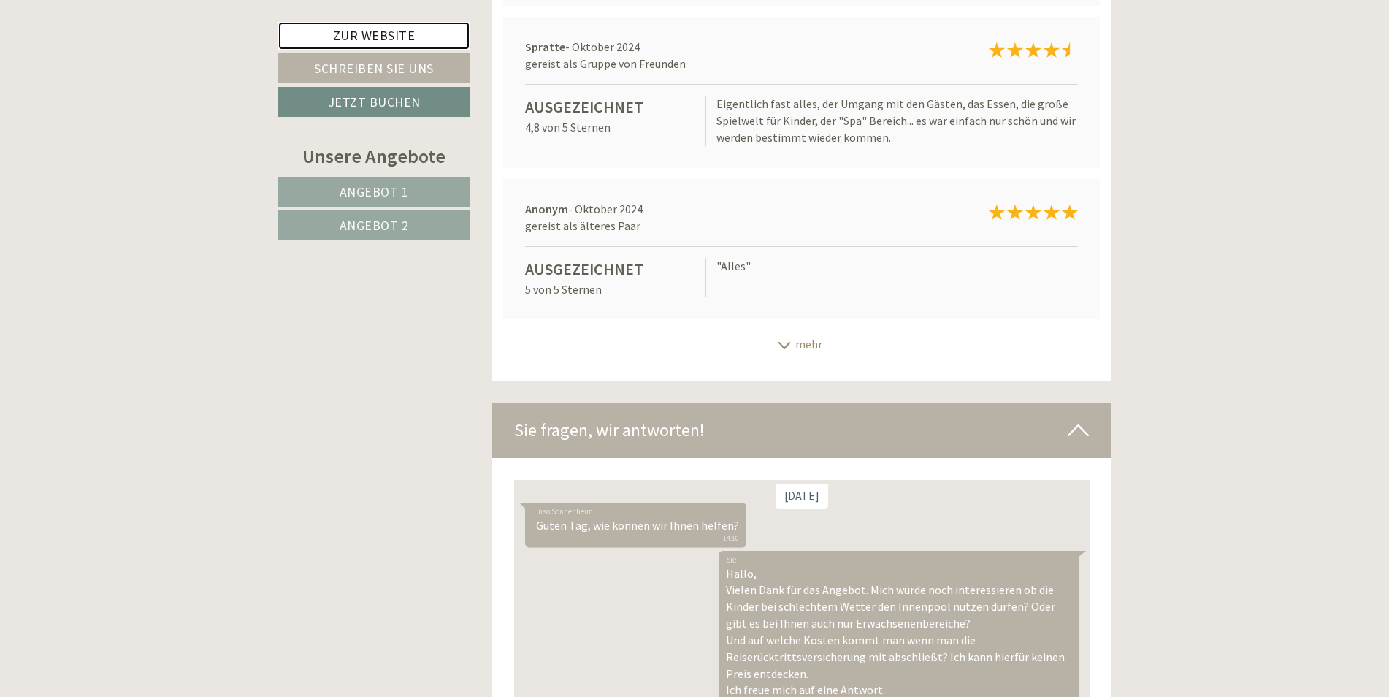
click at [377, 39] on link "Zur Website" at bounding box center [373, 36] width 191 height 28
click at [359, 59] on link "Schreiben Sie uns" at bounding box center [373, 68] width 191 height 30
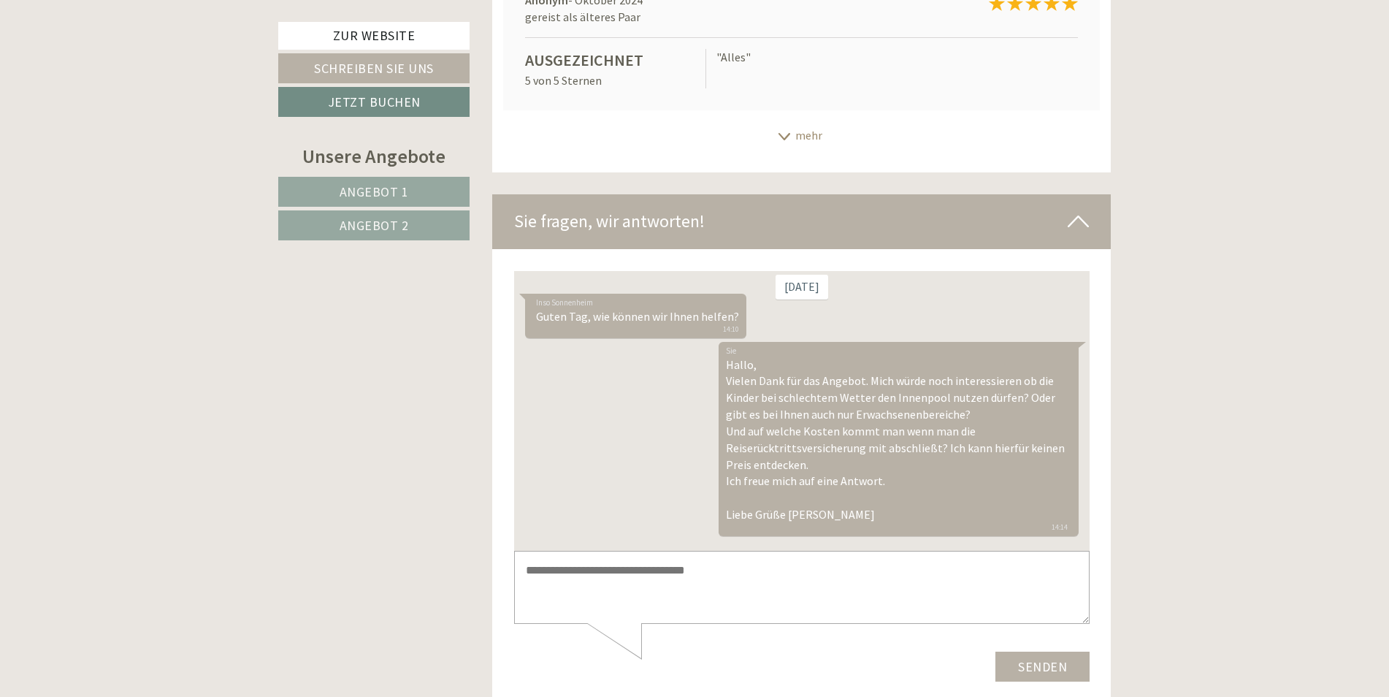
scroll to position [14693, 0]
